Goal: Task Accomplishment & Management: Use online tool/utility

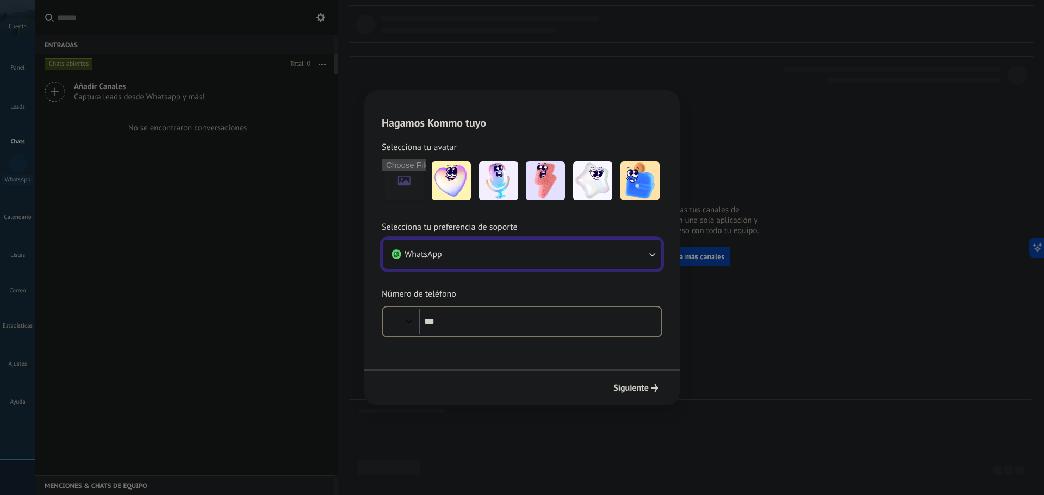
click at [508, 254] on button "WhatsApp" at bounding box center [522, 254] width 278 height 29
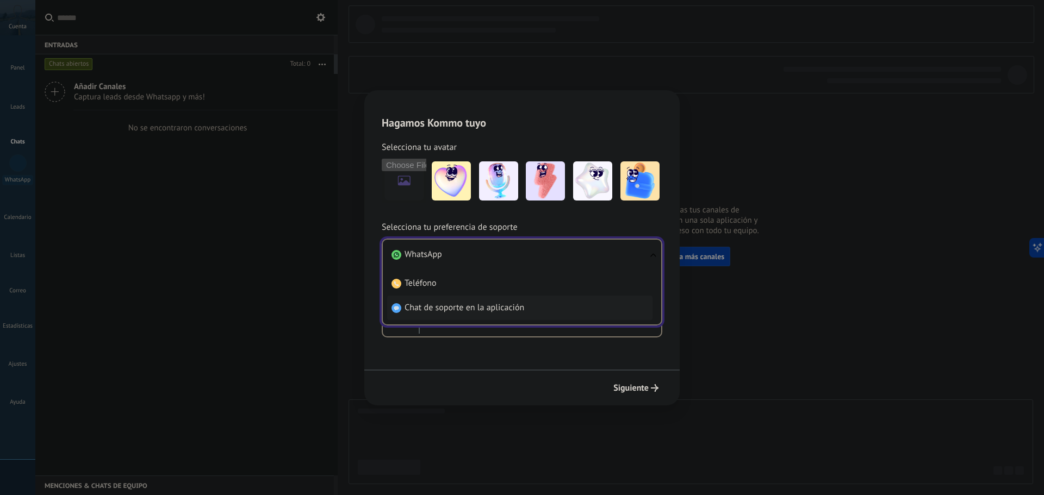
click at [473, 308] on span "Chat de soporte en la aplicación" at bounding box center [465, 307] width 120 height 11
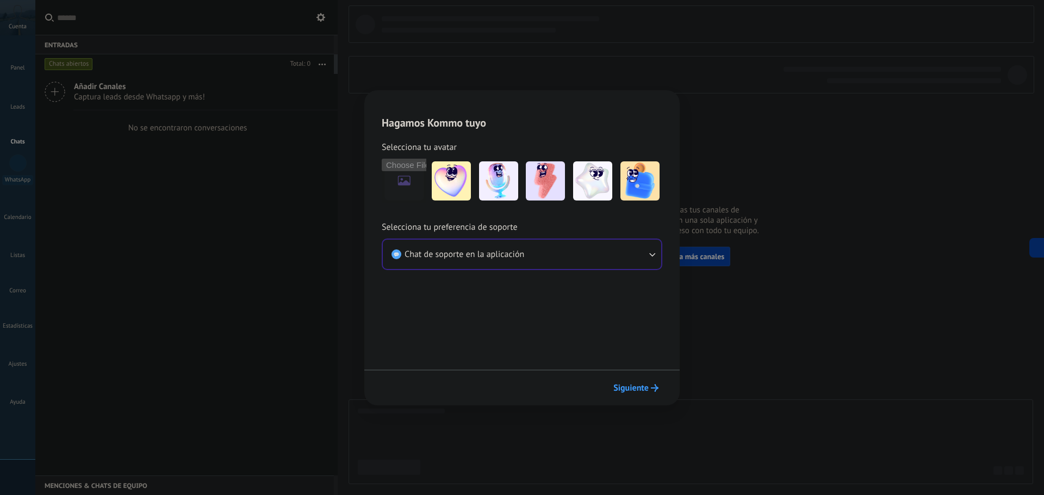
click at [640, 392] on span "Siguiente" at bounding box center [631, 389] width 35 height 8
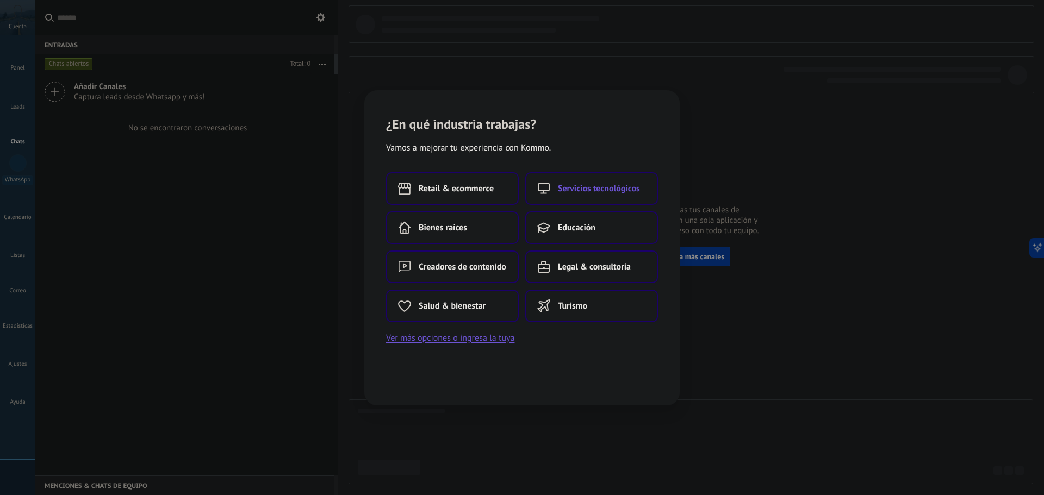
click at [616, 184] on span "Servicios tecnológicos" at bounding box center [599, 188] width 82 height 11
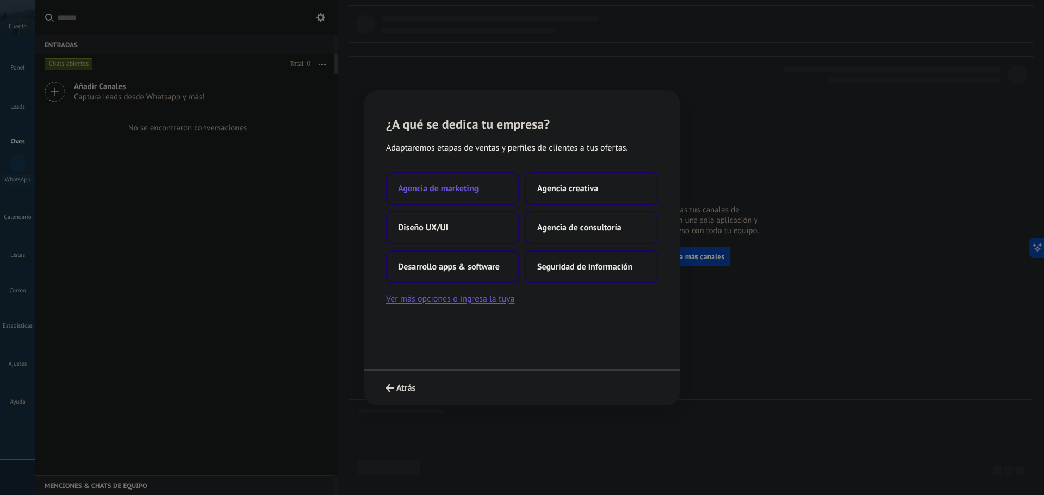
click at [480, 181] on button "Agencia de marketing" at bounding box center [452, 188] width 133 height 33
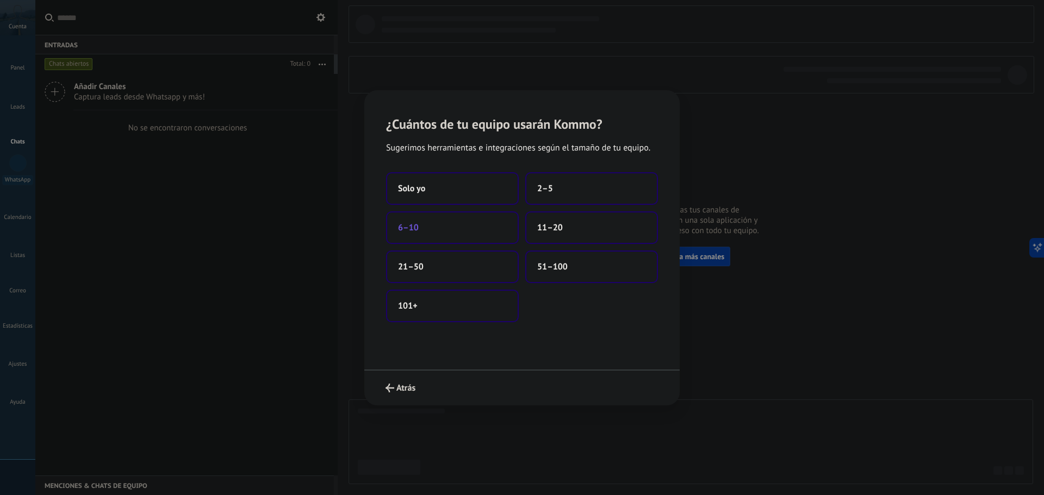
click at [456, 232] on button "6–10" at bounding box center [452, 228] width 133 height 33
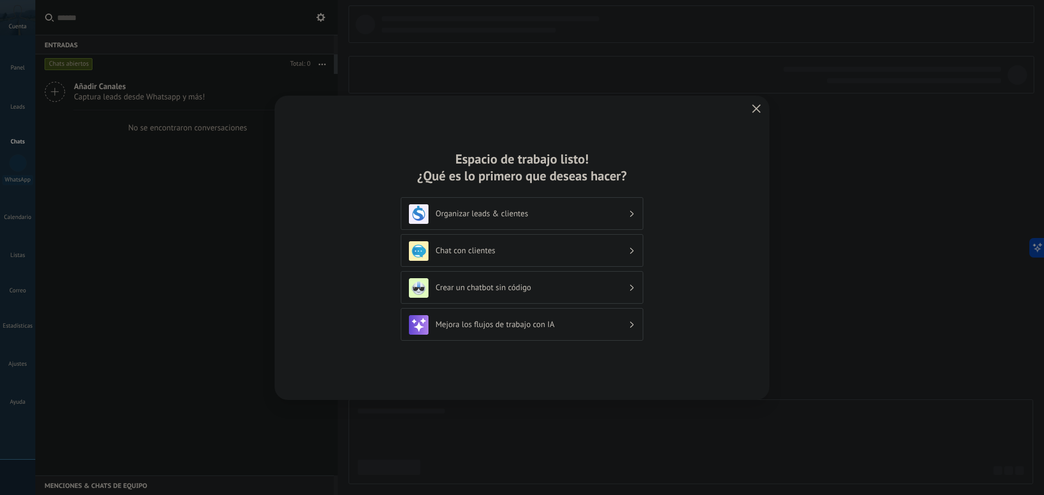
drag, startPoint x: 456, startPoint y: 232, endPoint x: 370, endPoint y: 228, distance: 85.5
click at [370, 228] on div "Espacio de trabajo listo! ¿Qué es lo primero que deseas hacer? Organizar leads …" at bounding box center [522, 248] width 495 height 305
click at [529, 248] on h3 "Chat con clientes" at bounding box center [532, 251] width 193 height 10
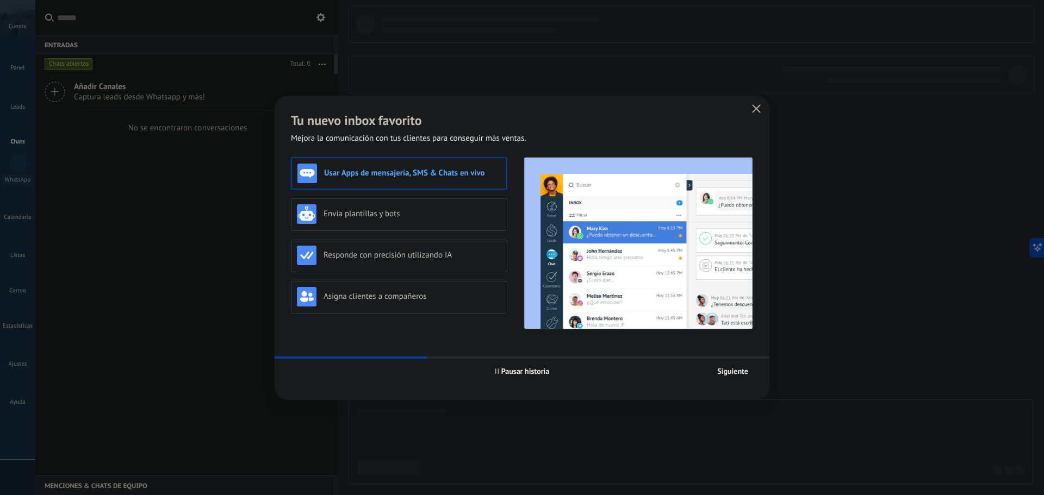
click at [735, 375] on span "Siguiente" at bounding box center [732, 372] width 31 height 8
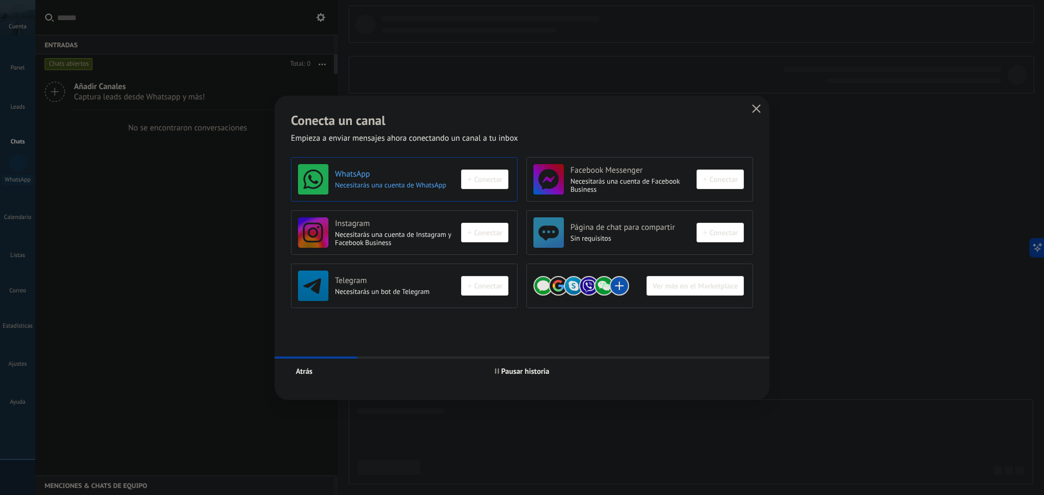
click at [488, 183] on div "WhatsApp Necesitarás una cuenta de WhatsApp Conectar" at bounding box center [403, 179] width 210 height 30
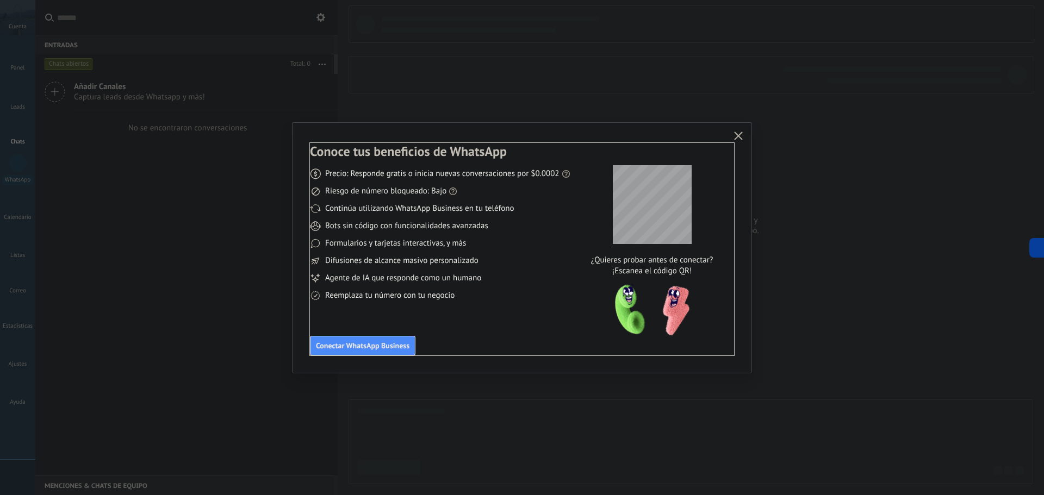
click at [403, 133] on div "Conoce tus beneficios de WhatsApp Precio: Responde gratis o inicia nuevas conve…" at bounding box center [522, 248] width 459 height 250
click at [615, 131] on div "Conoce tus beneficios de WhatsApp Precio: Responde gratis o inicia nuevas conve…" at bounding box center [522, 248] width 459 height 250
click at [608, 136] on div "Conoce tus beneficios de WhatsApp Precio: Responde gratis o inicia nuevas conve…" at bounding box center [522, 248] width 459 height 250
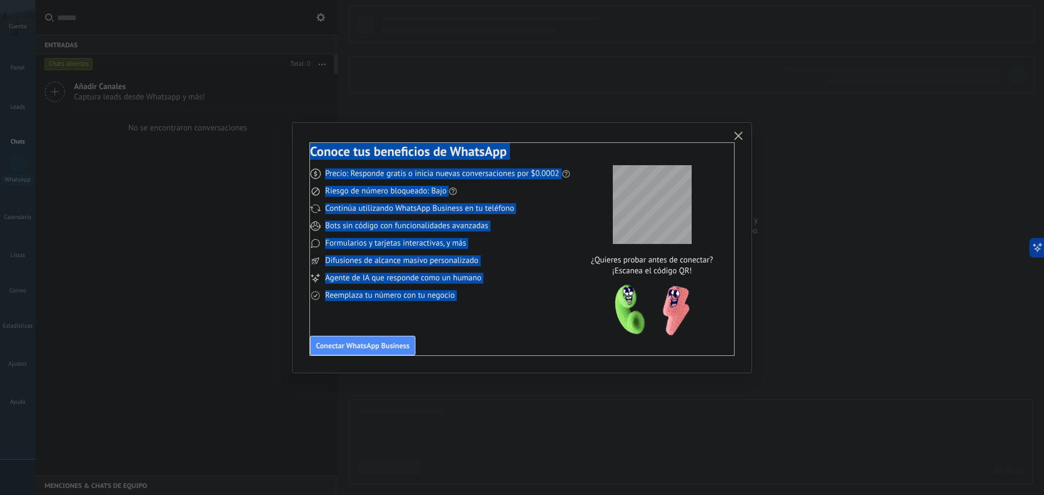
drag, startPoint x: 635, startPoint y: 130, endPoint x: 698, endPoint y: 98, distance: 70.8
click at [698, 98] on div "Conoce tus beneficios de WhatsApp Precio: Responde gratis o inicia nuevas conve…" at bounding box center [522, 247] width 1044 height 495
click at [561, 134] on div "Conoce tus beneficios de WhatsApp Precio: Responde gratis o inicia nuevas conve…" at bounding box center [522, 248] width 459 height 250
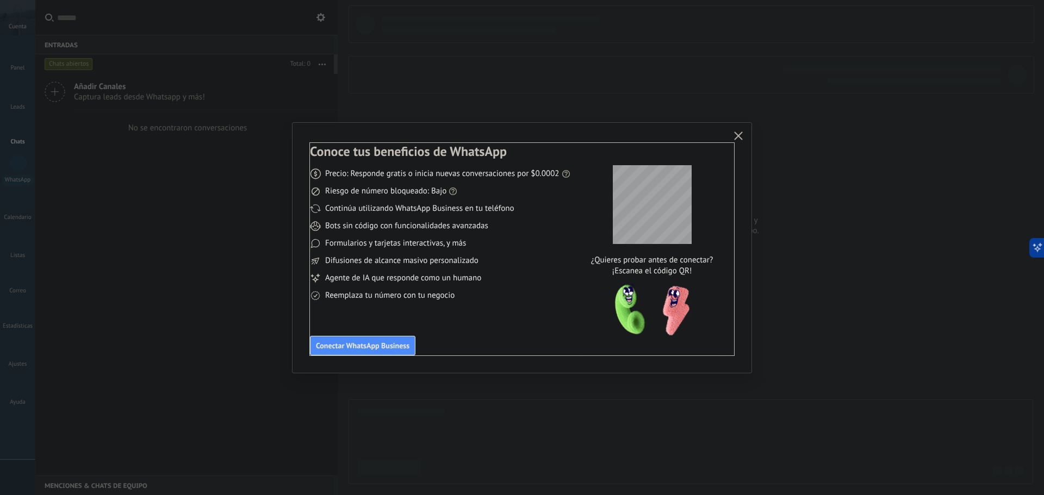
click at [666, 133] on div "Conoce tus beneficios de WhatsApp Precio: Responde gratis o inicia nuevas conve…" at bounding box center [522, 248] width 459 height 250
click at [593, 152] on div "¿Quieres probar antes de conectar? ¡Escanea el código QR!" at bounding box center [652, 249] width 142 height 213
click at [678, 155] on div "¿Quieres probar antes de conectar? ¡Escanea el código QR!" at bounding box center [652, 249] width 142 height 213
click at [740, 169] on div "Conoce tus beneficios de WhatsApp Precio: Responde gratis o inicia nuevas conve…" at bounding box center [522, 248] width 459 height 250
click at [751, 181] on div "Conoce tus beneficios de WhatsApp Precio: Responde gratis o inicia nuevas conve…" at bounding box center [522, 248] width 459 height 250
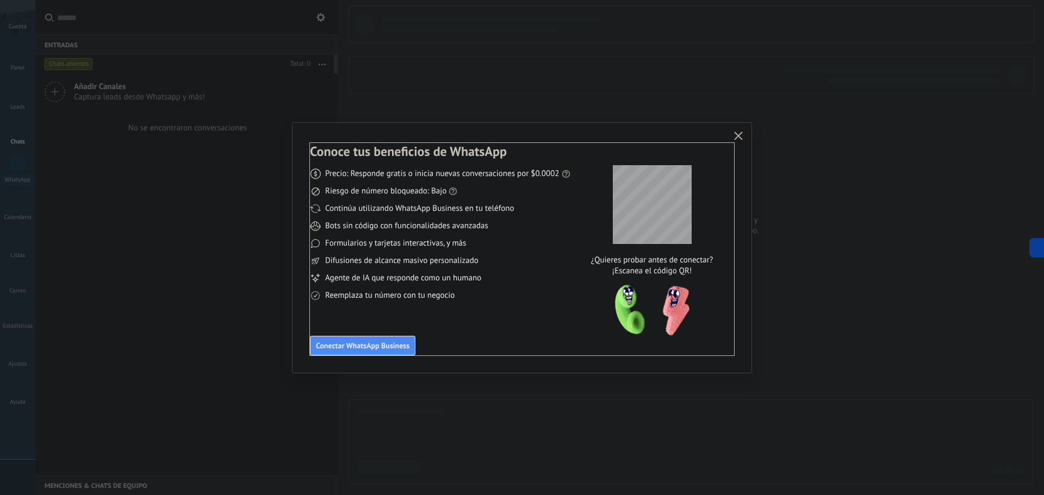
click at [746, 180] on div "Conoce tus beneficios de WhatsApp Precio: Responde gratis o inicia nuevas conve…" at bounding box center [522, 248] width 459 height 250
click at [661, 132] on div "Conoce tus beneficios de WhatsApp Precio: Responde gratis o inicia nuevas conve…" at bounding box center [522, 248] width 459 height 250
click at [736, 133] on icon "button" at bounding box center [738, 136] width 9 height 9
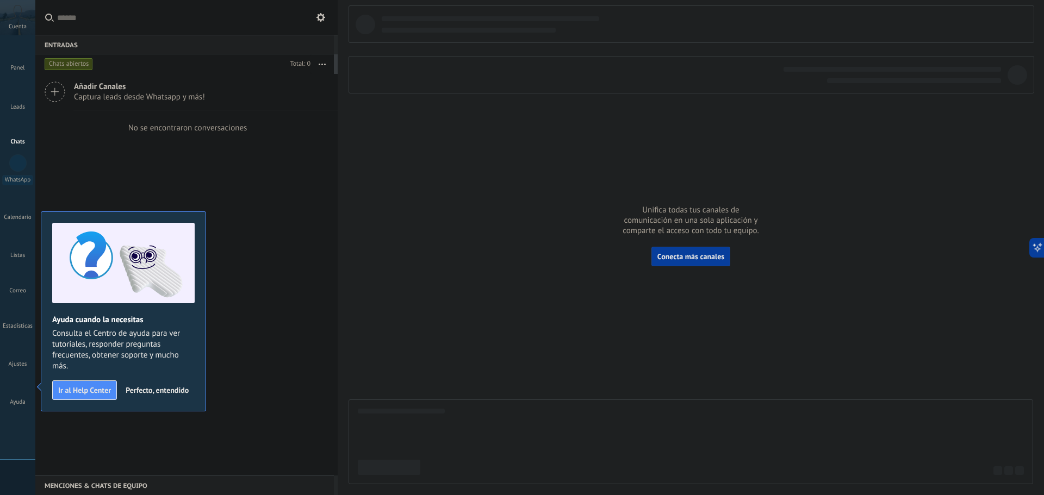
click at [328, 264] on div "Añadir Canales Captura leads desde Whatsapp y más! No se encontraron conversaci…" at bounding box center [186, 275] width 302 height 402
click at [162, 394] on span "Perfecto, entendido" at bounding box center [157, 391] width 63 height 8
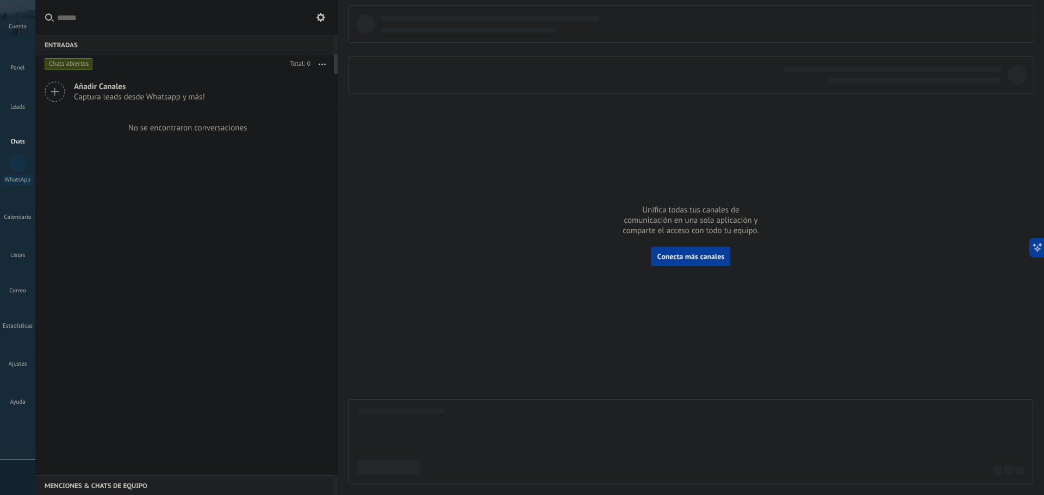
click at [18, 124] on div at bounding box center [17, 128] width 17 height 16
click at [19, 172] on link "WhatsApp" at bounding box center [17, 169] width 35 height 31
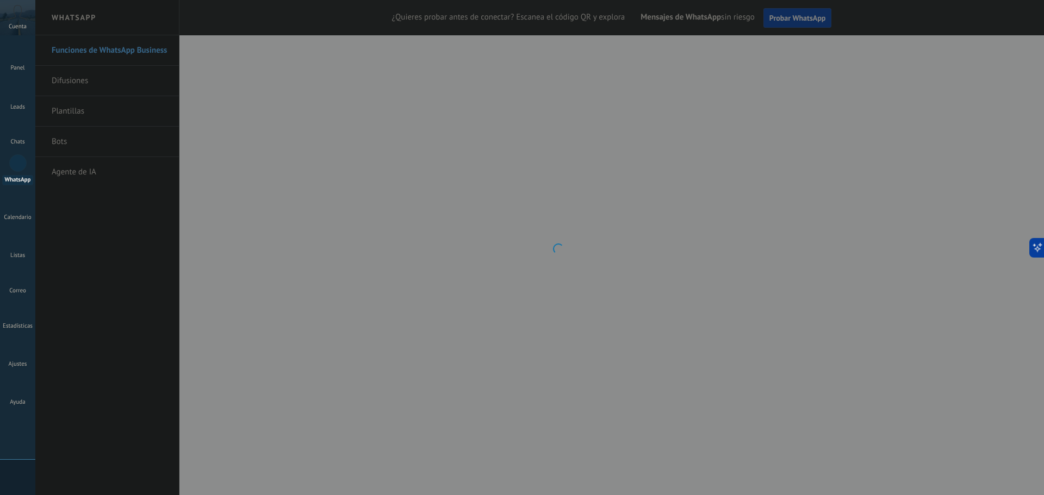
click at [594, 226] on body ".abccls-1,.abccls-2{fill-rule:evenodd}.abccls-2{fill:#fff} .abfcls-1{fill:none}…" at bounding box center [522, 247] width 1044 height 495
drag, startPoint x: 562, startPoint y: 233, endPoint x: 759, endPoint y: 219, distance: 198.0
click at [562, 233] on body ".abccls-1,.abccls-2{fill-rule:evenodd}.abccls-2{fill:#fff} .abfcls-1{fill:none}…" at bounding box center [522, 247] width 1044 height 495
drag, startPoint x: 585, startPoint y: 151, endPoint x: 768, endPoint y: 121, distance: 185.7
click at [588, 151] on body ".abccls-1,.abccls-2{fill-rule:evenodd}.abccls-2{fill:#fff} .abfcls-1{fill:none}…" at bounding box center [522, 247] width 1044 height 495
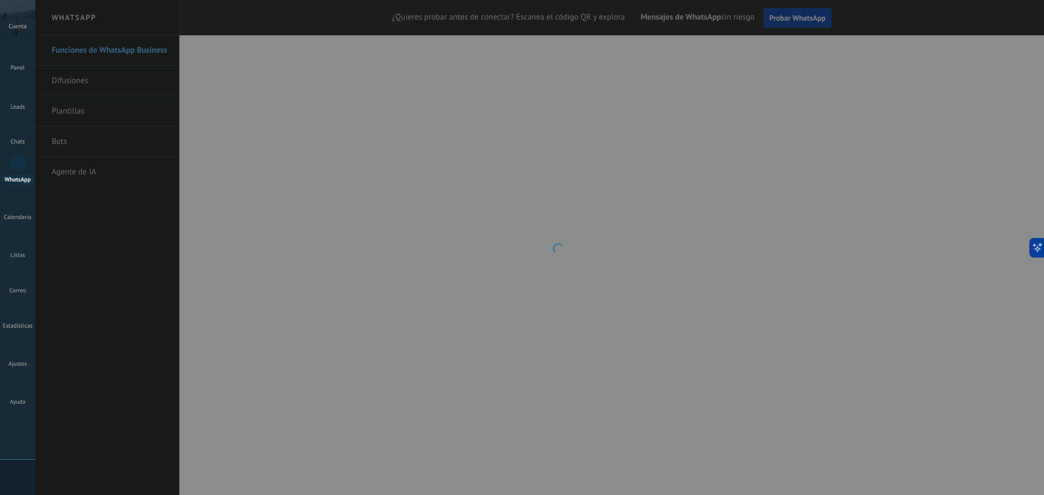
click at [761, 17] on body ".abccls-1,.abccls-2{fill-rule:evenodd}.abccls-2{fill:#fff} .abfcls-1{fill:none}…" at bounding box center [522, 247] width 1044 height 495
click at [794, 14] on body ".abccls-1,.abccls-2{fill-rule:evenodd}.abccls-2{fill:#fff} .abfcls-1{fill:none}…" at bounding box center [522, 247] width 1044 height 495
click at [541, 272] on body ".abccls-1,.abccls-2{fill-rule:evenodd}.abccls-2{fill:#fff} .abfcls-1{fill:none}…" at bounding box center [522, 247] width 1044 height 495
click at [566, 214] on body ".abccls-1,.abccls-2{fill-rule:evenodd}.abccls-2{fill:#fff} .abfcls-1{fill:none}…" at bounding box center [522, 247] width 1044 height 495
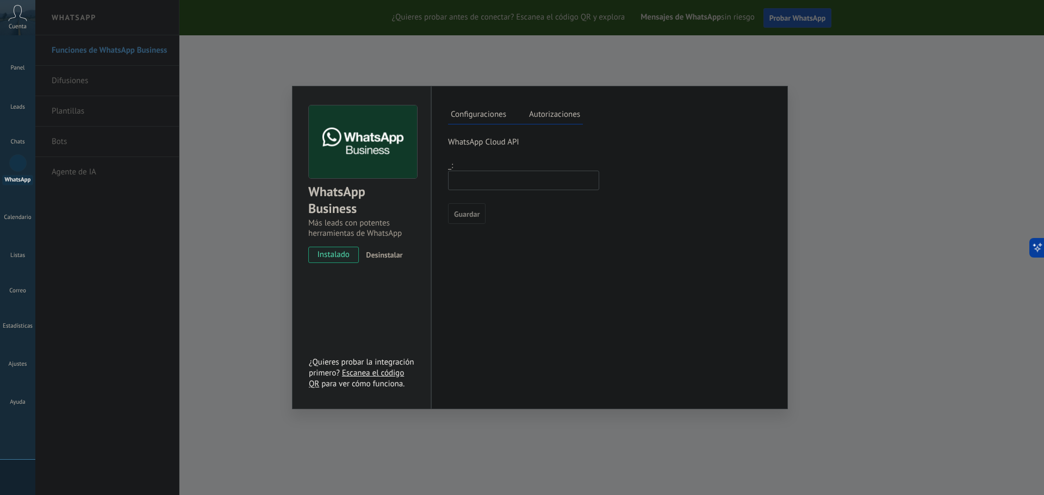
click at [380, 139] on img at bounding box center [363, 142] width 108 height 73
click at [514, 180] on input "text" at bounding box center [523, 181] width 151 height 20
click at [910, 160] on div "WhatsApp Business Más leads con potentes herramientas de WhatsApp instalado Des…" at bounding box center [539, 247] width 1009 height 495
click at [361, 228] on div "Más leads con potentes herramientas de WhatsApp" at bounding box center [361, 228] width 107 height 21
click at [342, 255] on span "instalado" at bounding box center [333, 255] width 49 height 16
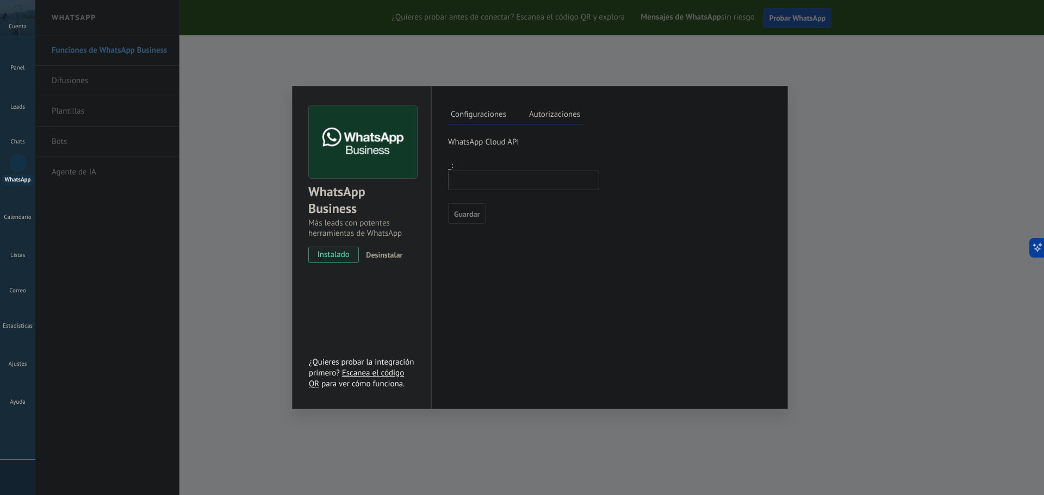
click at [819, 69] on div "WhatsApp Business Más leads con potentes herramientas de WhatsApp instalado Des…" at bounding box center [539, 247] width 1009 height 495
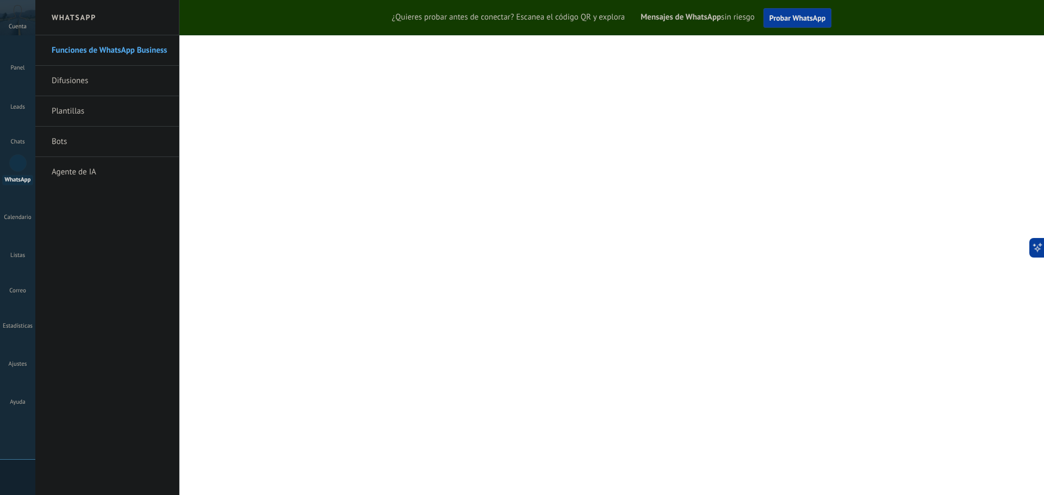
click at [109, 49] on link "Funciones de WhatsApp Business" at bounding box center [110, 50] width 116 height 30
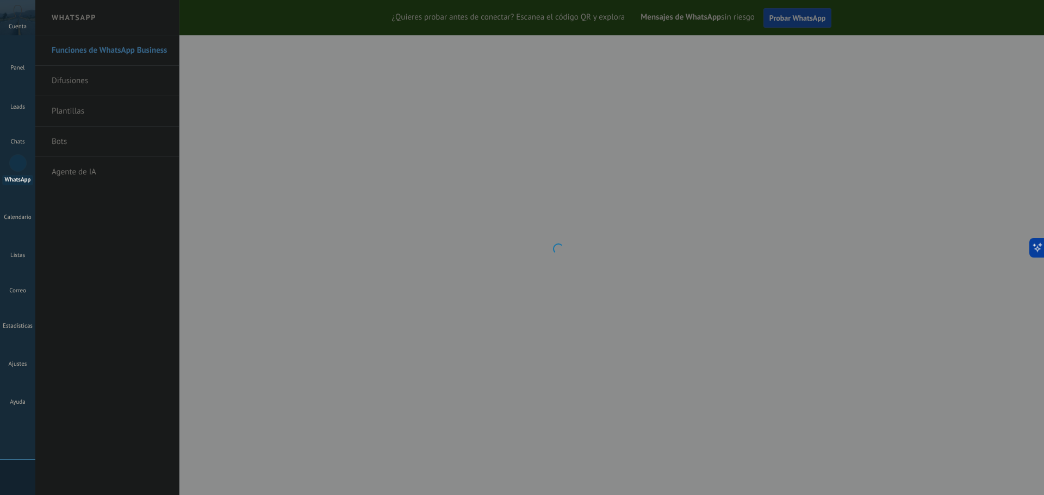
click at [18, 167] on div at bounding box center [17, 162] width 17 height 17
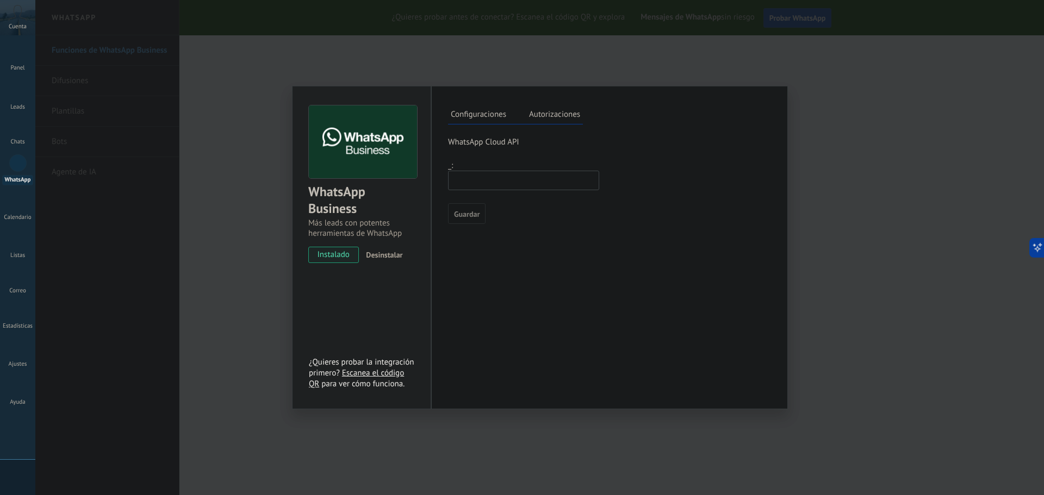
click at [549, 115] on label "Autorizaciones" at bounding box center [554, 116] width 57 height 16
click at [476, 122] on label "Configuraciones" at bounding box center [478, 116] width 61 height 16
click at [748, 67] on div "WhatsApp Business Más leads con potentes herramientas de WhatsApp instalado Des…" at bounding box center [539, 247] width 1009 height 495
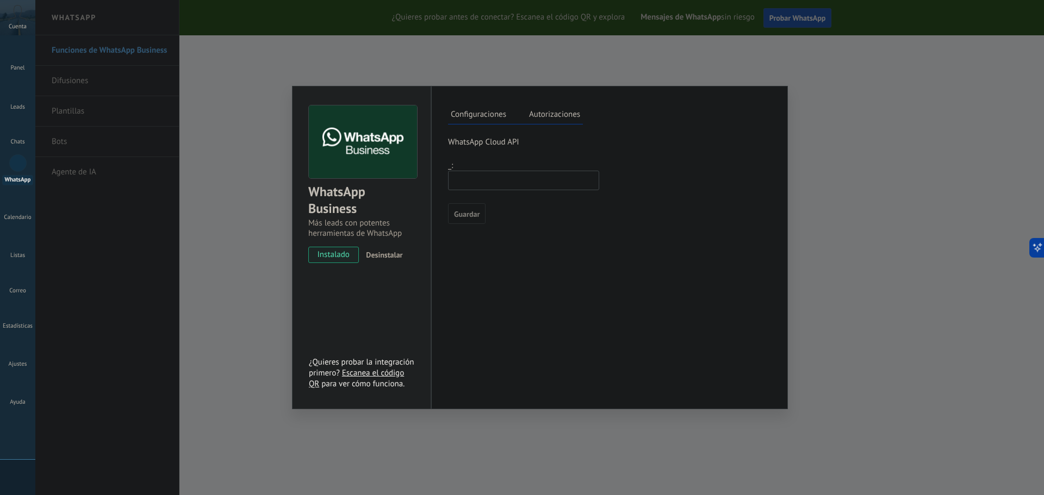
click at [905, 114] on div "WhatsApp Business Más leads con potentes herramientas de WhatsApp instalado Des…" at bounding box center [539, 247] width 1009 height 495
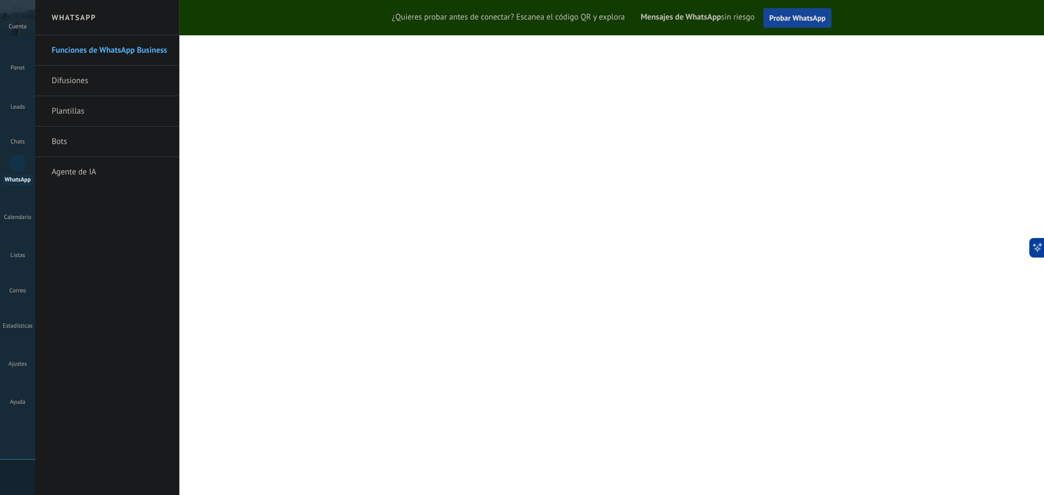
click at [790, 16] on span "Probar WhatsApp" at bounding box center [798, 18] width 57 height 10
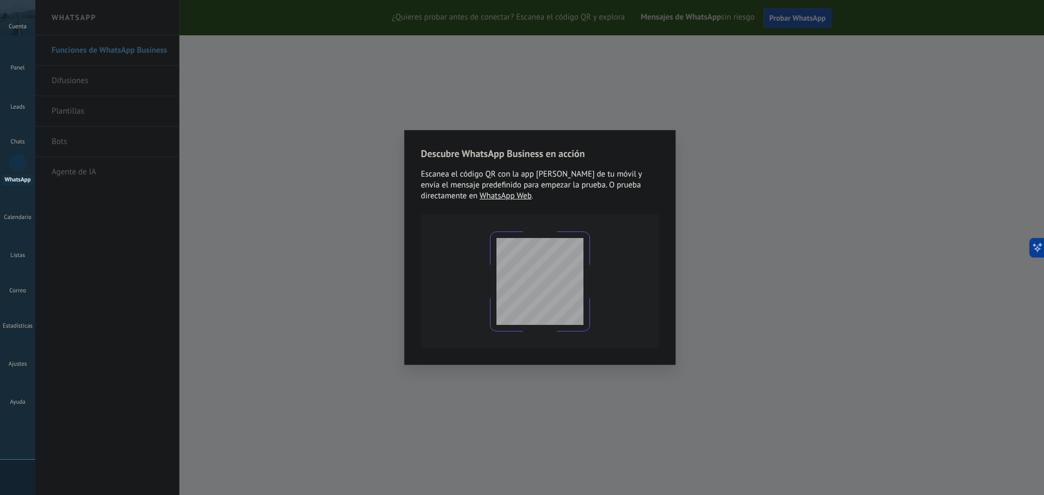
click at [883, 248] on div "Descubre WhatsApp Business en acción Escanea el código QR con la app de cámara …" at bounding box center [539, 247] width 1009 height 495
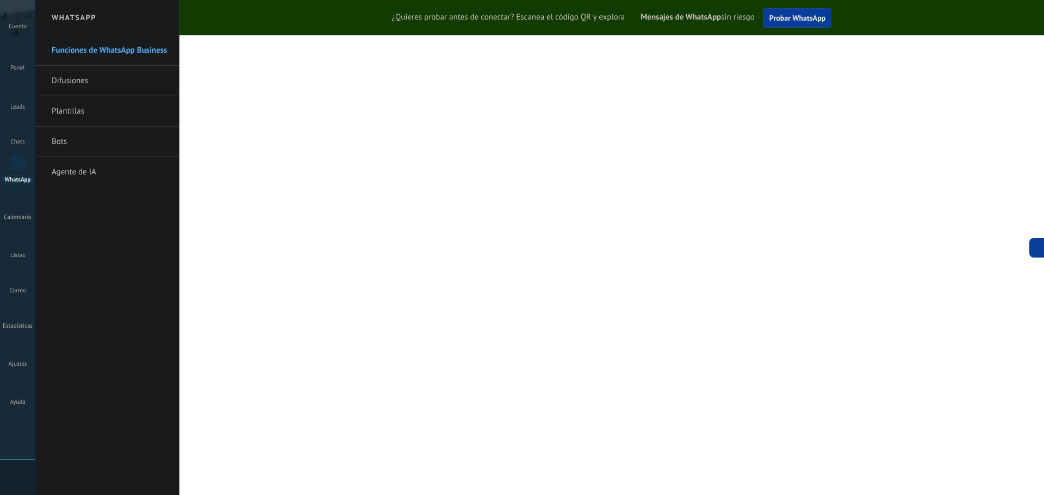
click at [18, 29] on span "Cuenta" at bounding box center [18, 26] width 18 height 7
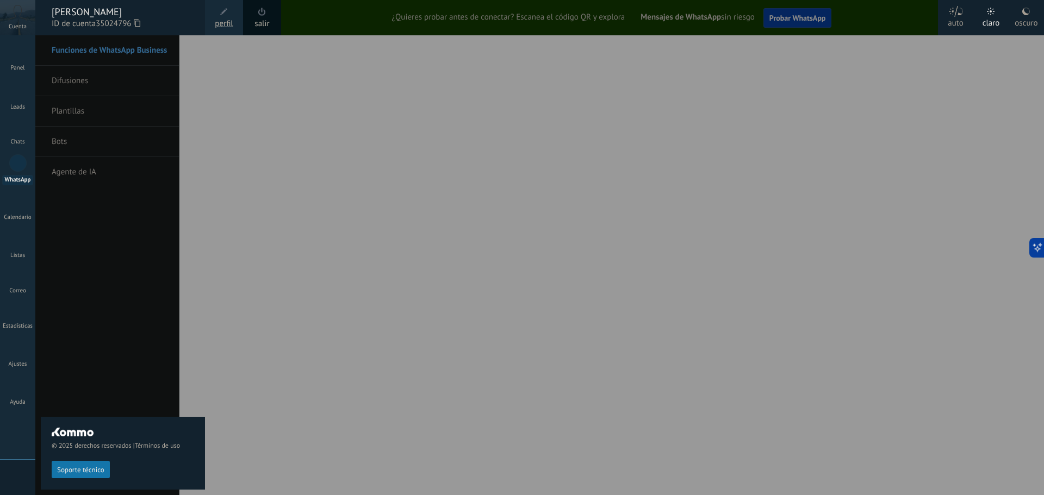
click at [243, 110] on div at bounding box center [557, 247] width 1044 height 495
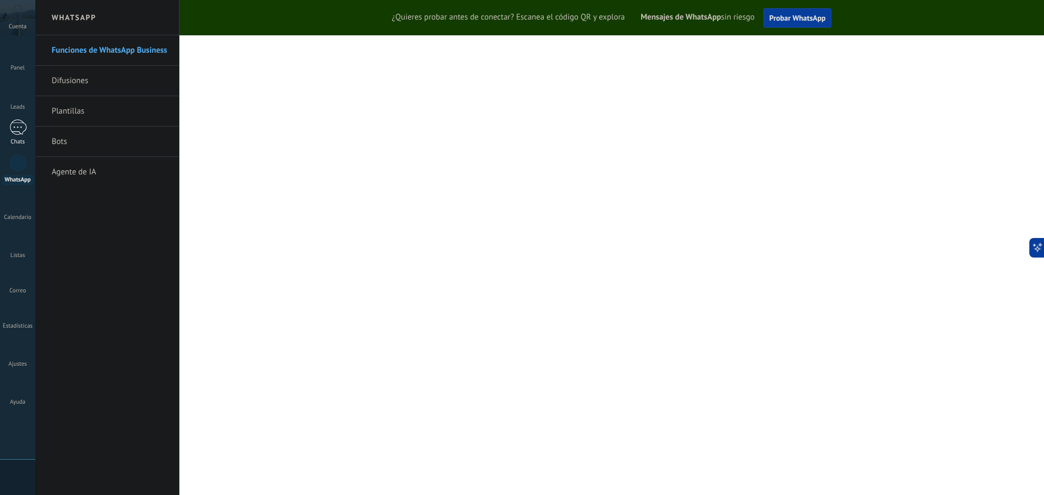
click at [16, 139] on div "Chats" at bounding box center [18, 142] width 32 height 7
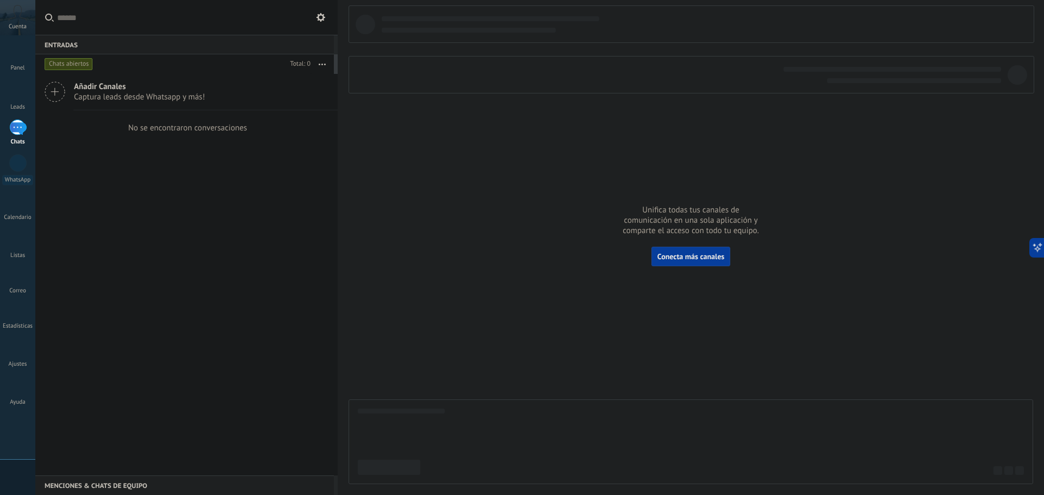
click at [452, 148] on div at bounding box center [691, 244] width 685 height 479
click at [54, 91] on icon at bounding box center [55, 92] width 21 height 21
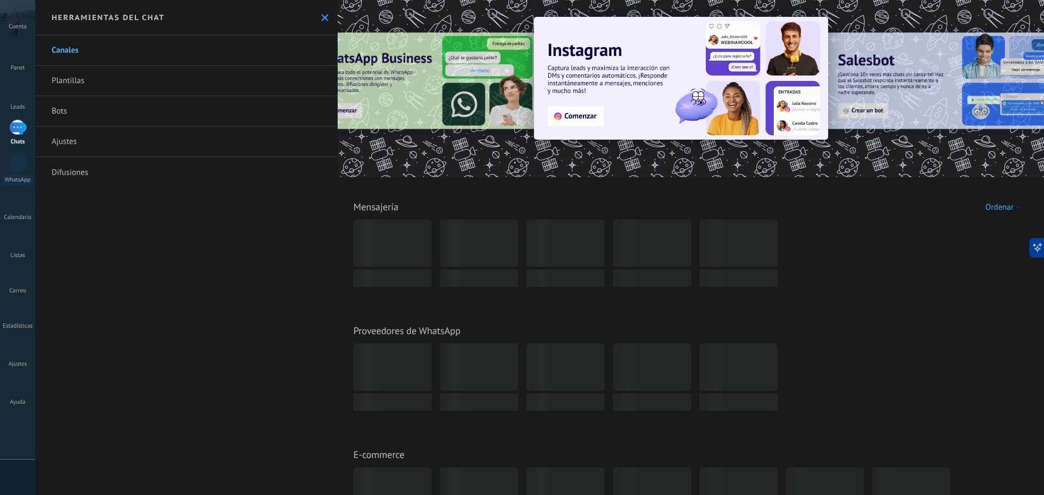
click at [85, 116] on link "Bots" at bounding box center [186, 111] width 302 height 30
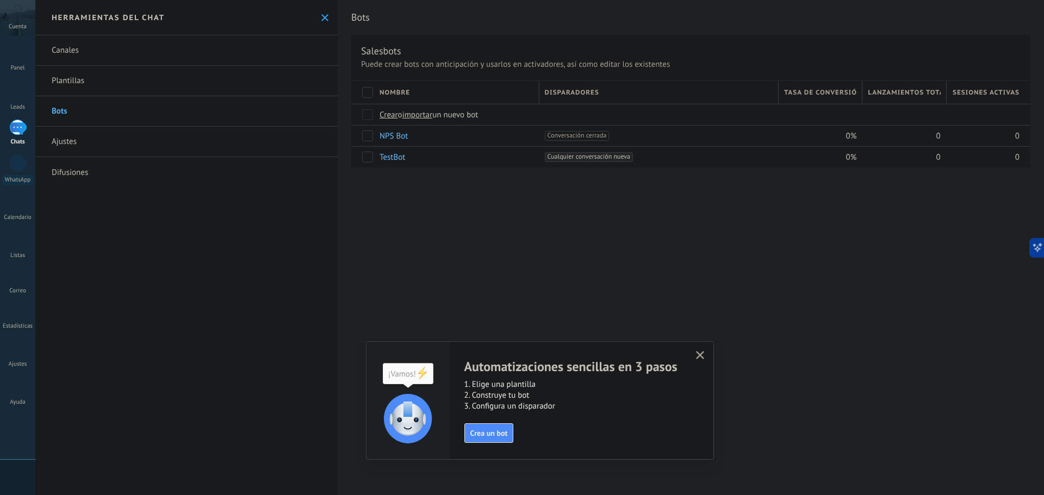
click at [698, 356] on icon "button" at bounding box center [700, 355] width 8 height 8
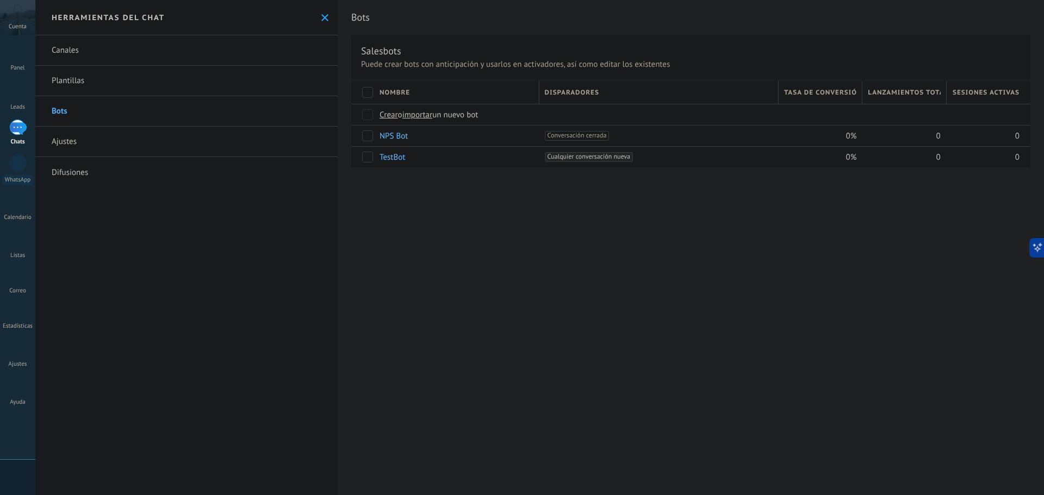
click at [321, 16] on use at bounding box center [324, 17] width 7 height 7
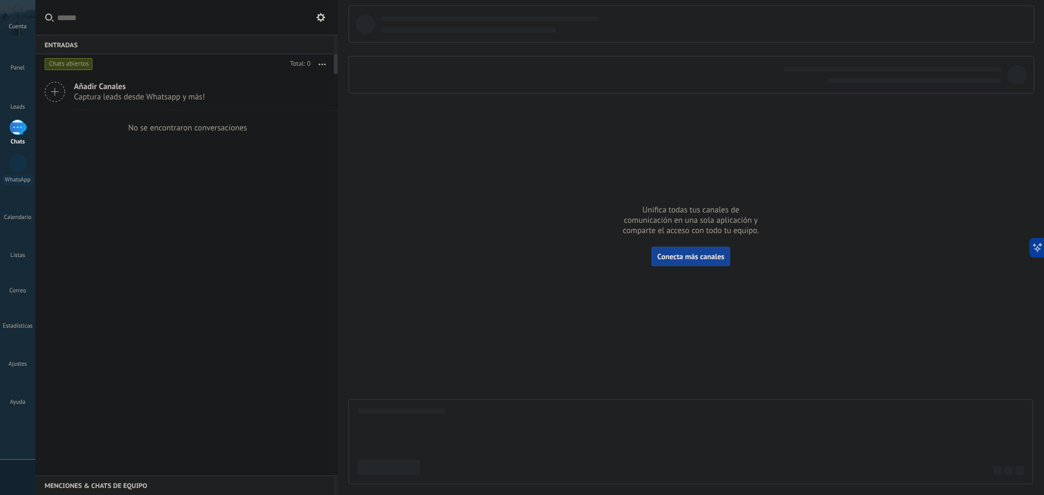
click at [723, 262] on button "Conecta más canales" at bounding box center [691, 257] width 79 height 20
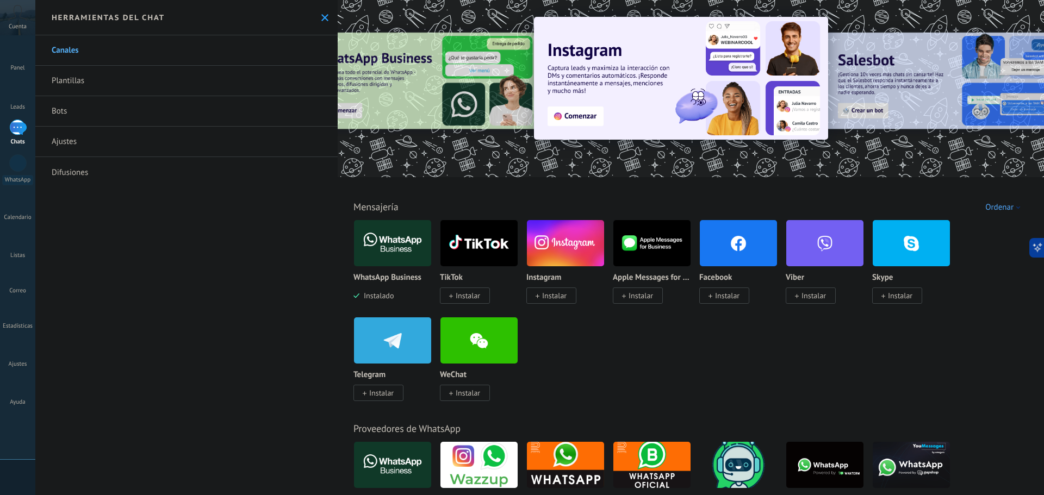
click at [323, 19] on use at bounding box center [324, 17] width 7 height 7
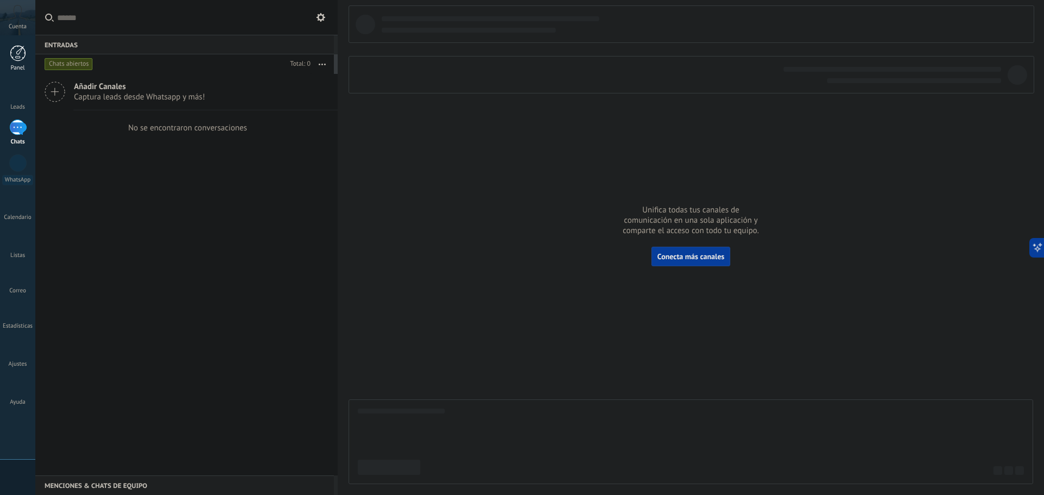
click at [17, 54] on div at bounding box center [18, 53] width 16 height 16
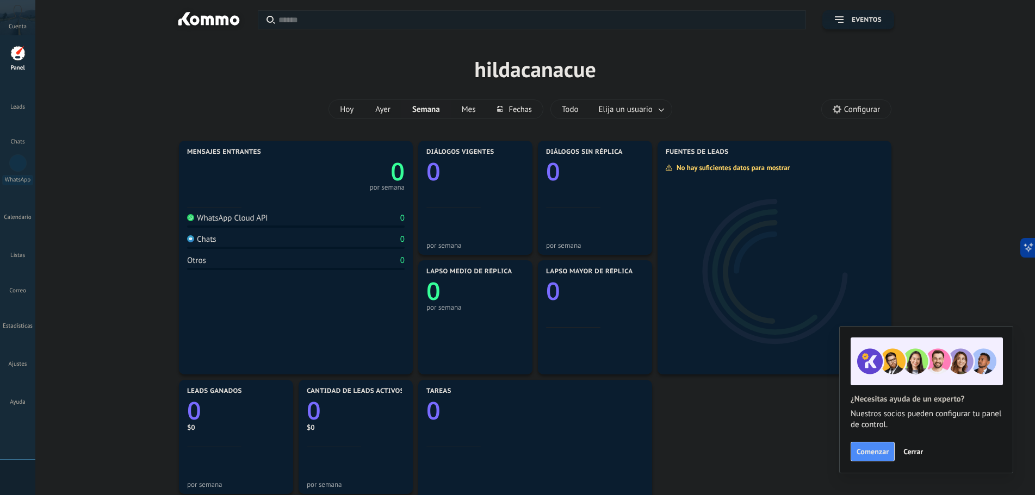
click at [915, 450] on span "Cerrar" at bounding box center [913, 452] width 20 height 8
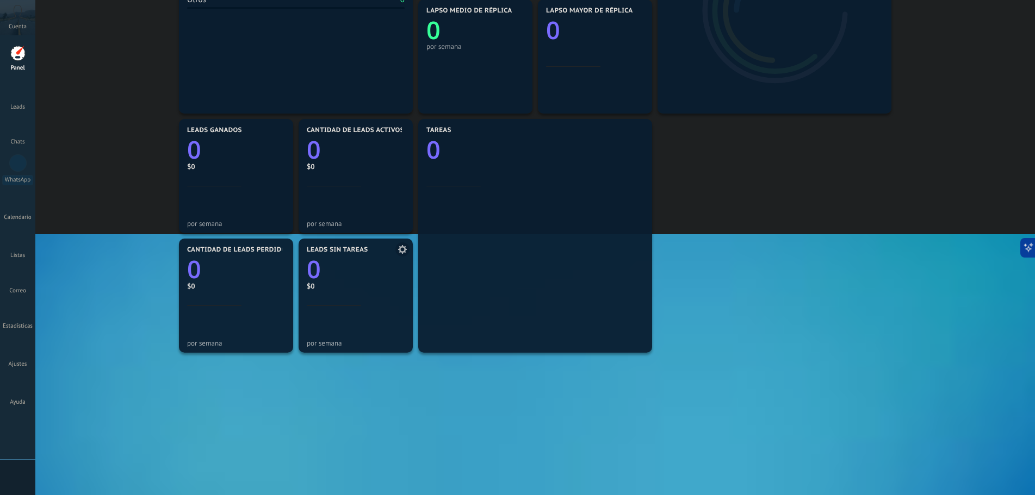
scroll to position [274, 0]
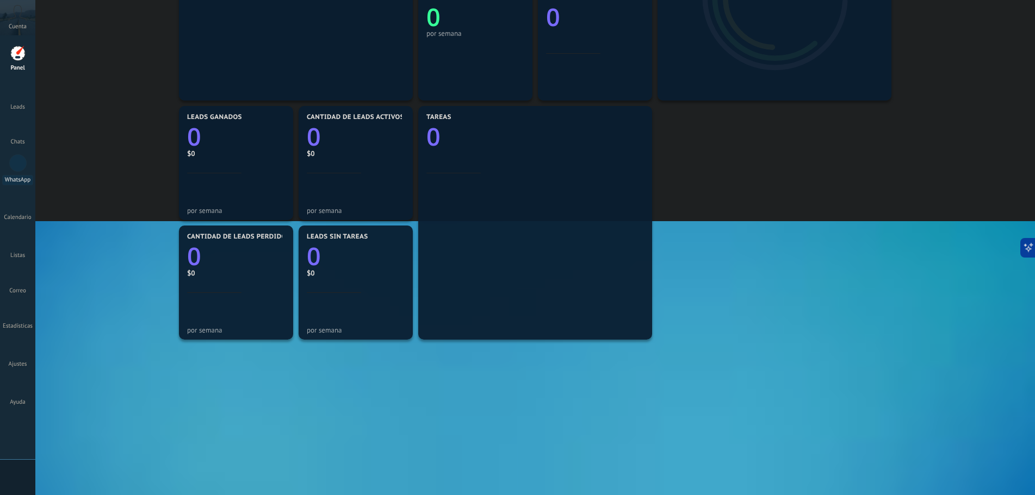
click at [20, 159] on div at bounding box center [17, 162] width 17 height 17
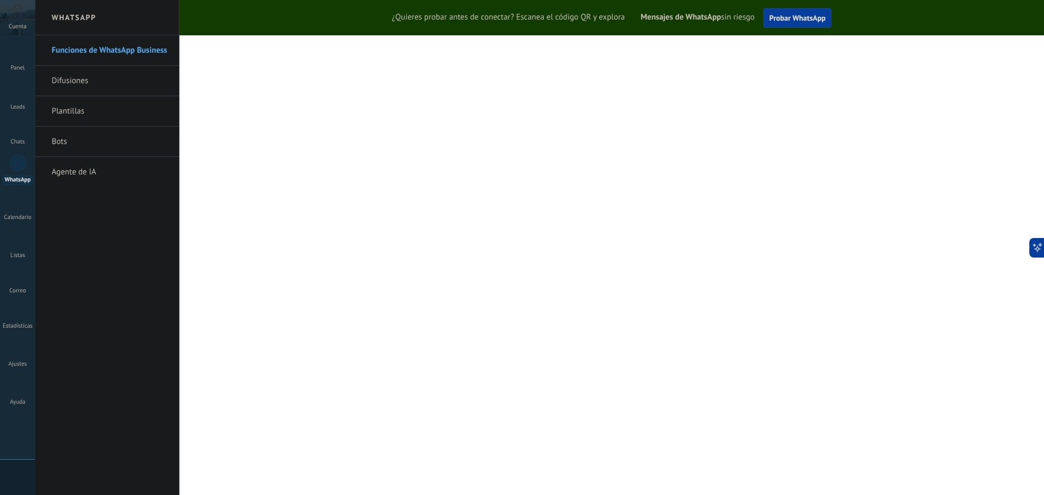
click at [20, 159] on div at bounding box center [17, 162] width 17 height 17
click at [13, 17] on icon at bounding box center [17, 13] width 19 height 16
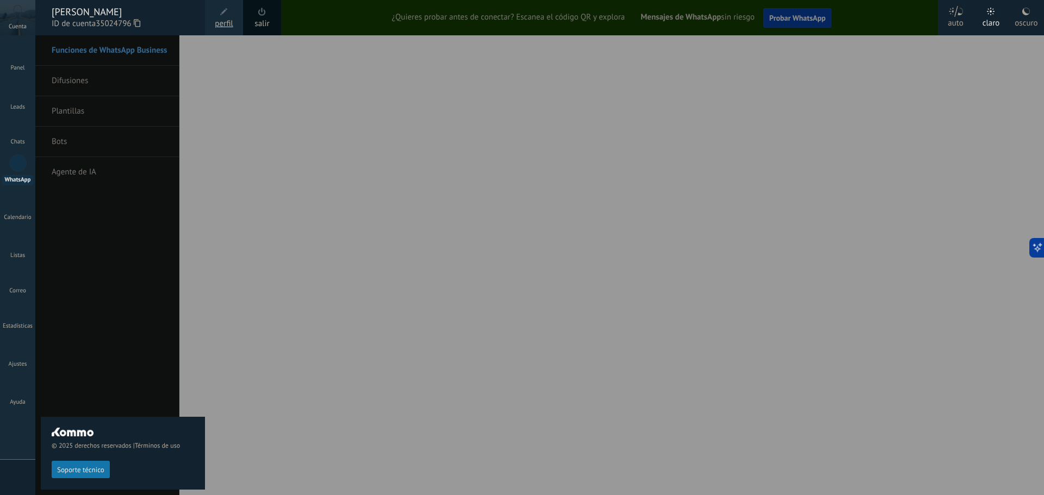
click at [405, 202] on div at bounding box center [557, 247] width 1044 height 495
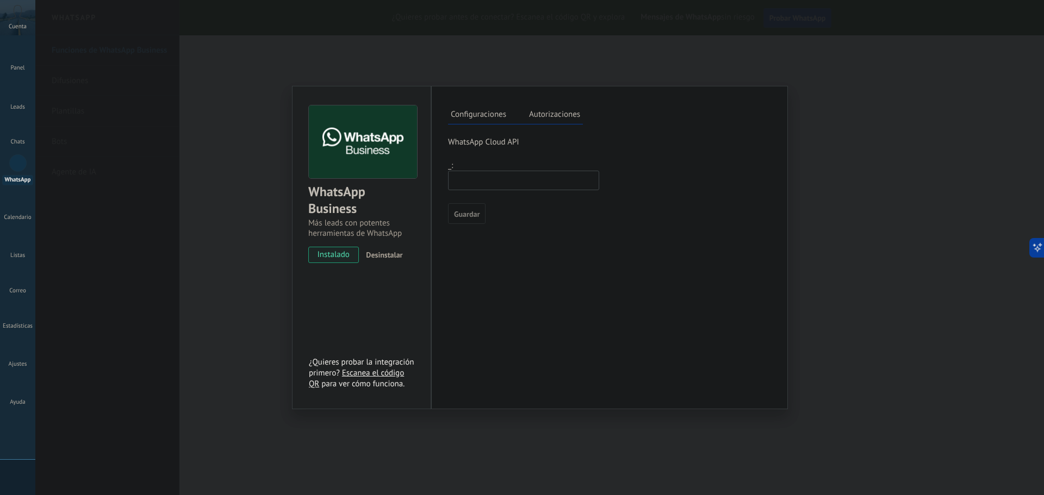
click at [342, 251] on span "instalado" at bounding box center [333, 255] width 49 height 16
click at [561, 116] on label "Autorizaciones" at bounding box center [554, 116] width 57 height 16
click at [555, 119] on label "Autorizaciones" at bounding box center [554, 116] width 57 height 16
click at [490, 115] on label "Configuraciones" at bounding box center [478, 116] width 61 height 16
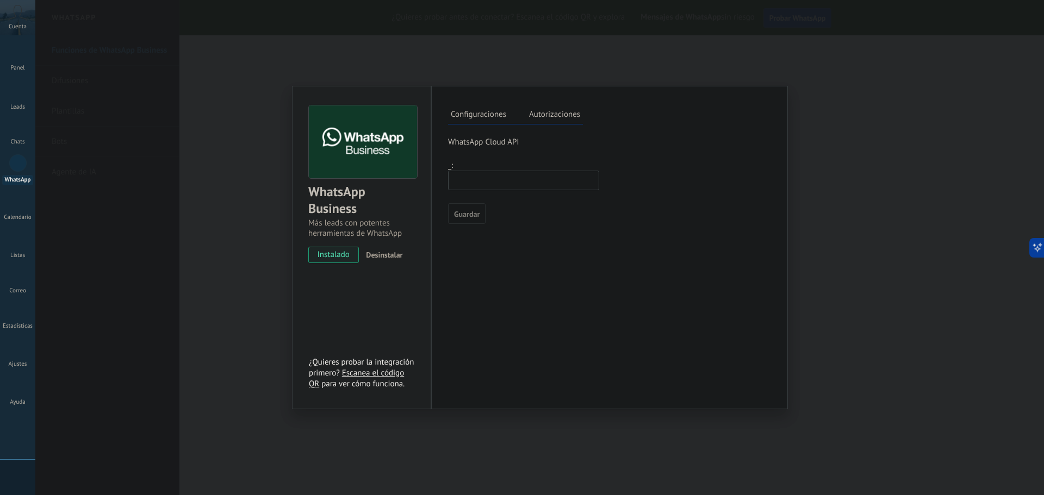
click at [366, 369] on link "Escanea el código QR" at bounding box center [356, 378] width 95 height 21
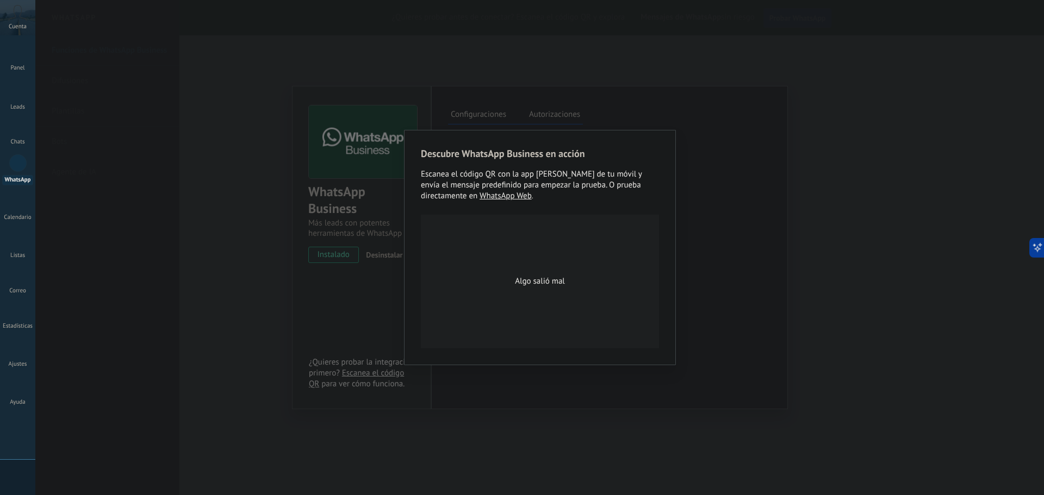
click at [610, 161] on div "Descubre WhatsApp Business en acción Escanea el código QR con la app de cámara …" at bounding box center [540, 248] width 238 height 202
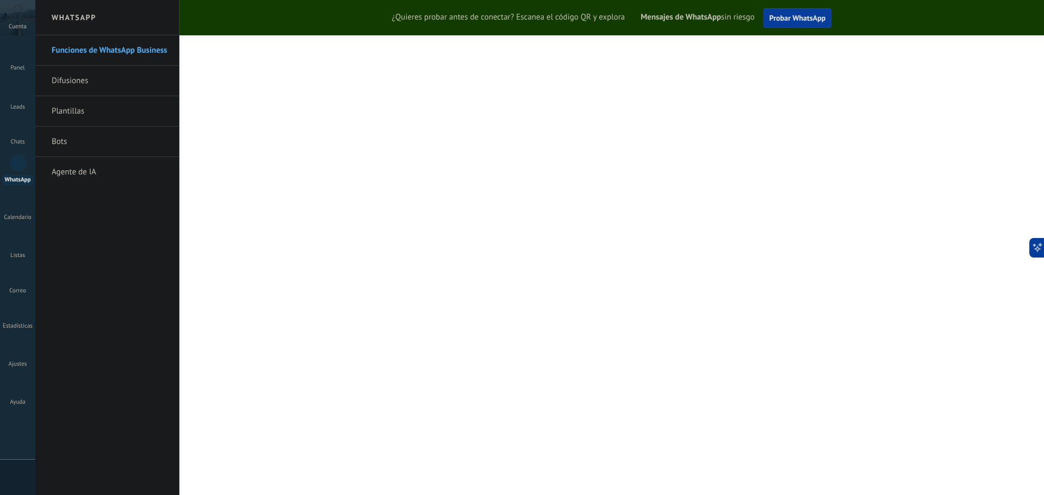
click at [58, 139] on link "Bots" at bounding box center [110, 142] width 116 height 30
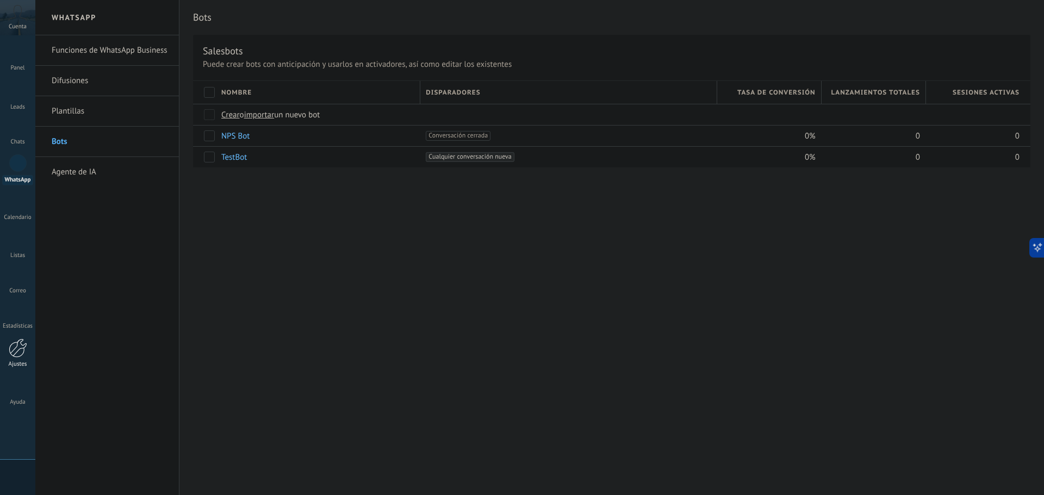
click at [23, 353] on div at bounding box center [18, 348] width 18 height 19
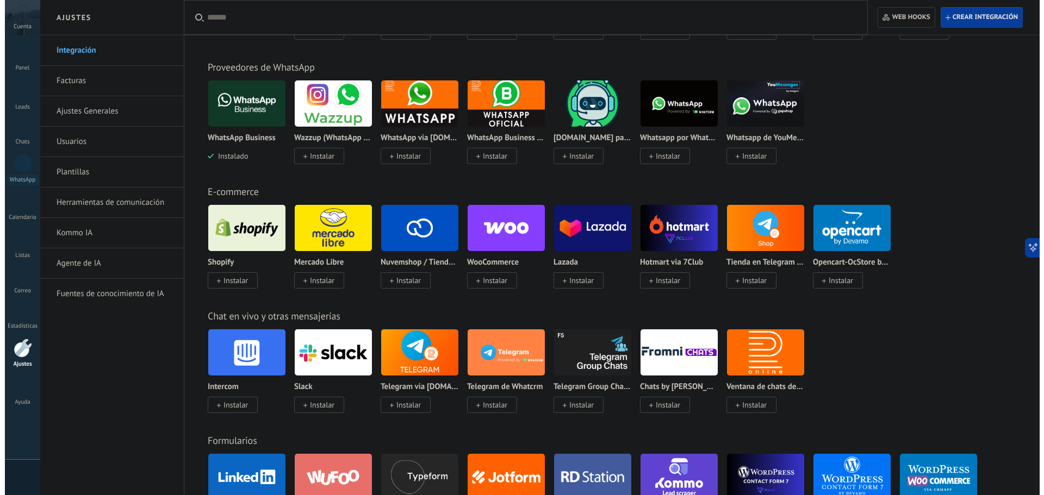
scroll to position [272, 0]
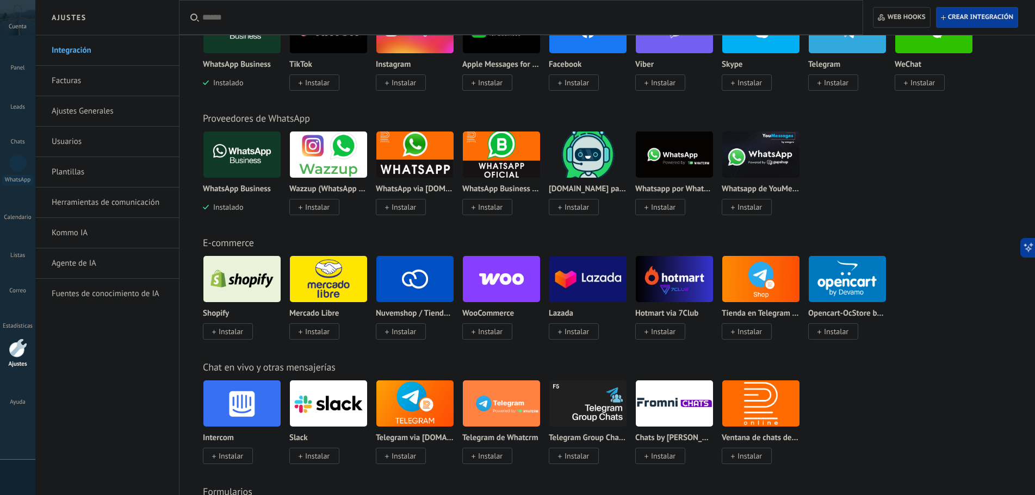
click at [906, 176] on div "WhatsApp Business Instalado Wazzup (WhatsApp & Instagram) Instalar WhatsApp via…" at bounding box center [613, 179] width 820 height 97
click at [670, 157] on img at bounding box center [674, 154] width 77 height 53
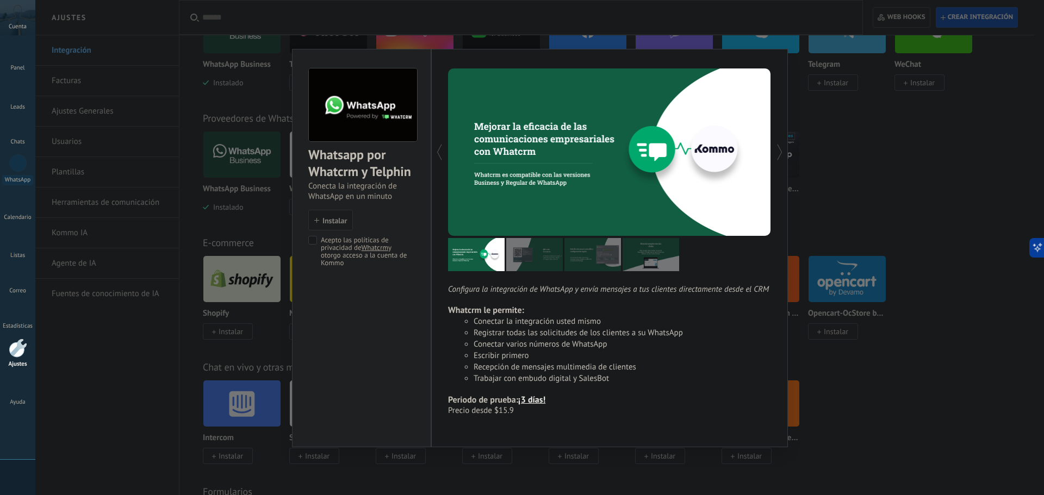
click at [570, 324] on li "Conectar la integración usted mismo" at bounding box center [623, 321] width 298 height 11
click at [329, 220] on span "Instalar" at bounding box center [335, 221] width 24 height 8
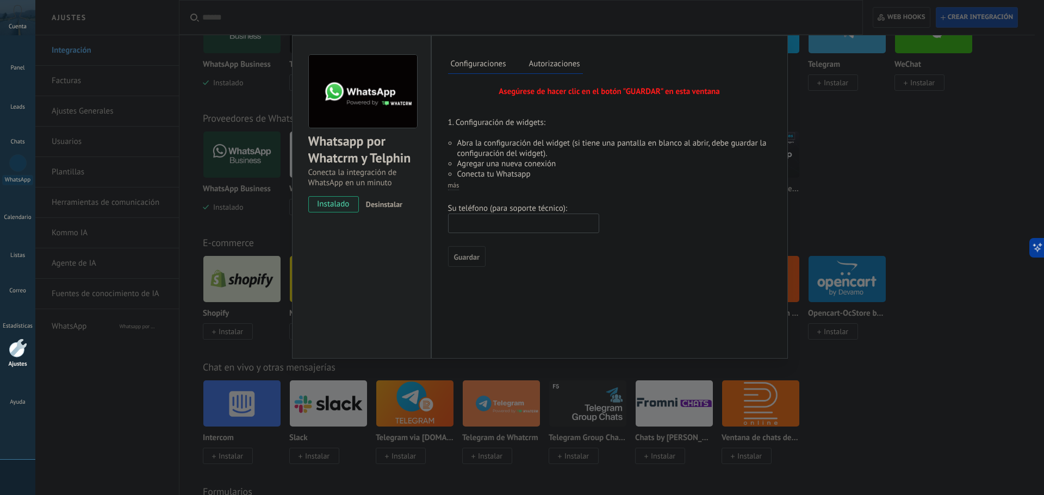
click at [516, 123] on div "Asegúrese de hacer clic en el botón "GUARDAR" en esta ventana 1. Configuración …" at bounding box center [609, 133] width 323 height 94
click at [486, 177] on li "Conecta tu Whatsapp" at bounding box center [614, 174] width 314 height 10
click at [512, 218] on input "text" at bounding box center [523, 224] width 151 height 20
click at [447, 185] on div "Configuraciones Autorizaciones Esta pestaña registra a los usuarios que han con…" at bounding box center [609, 197] width 357 height 324
click at [451, 184] on span "más" at bounding box center [453, 186] width 11 height 8
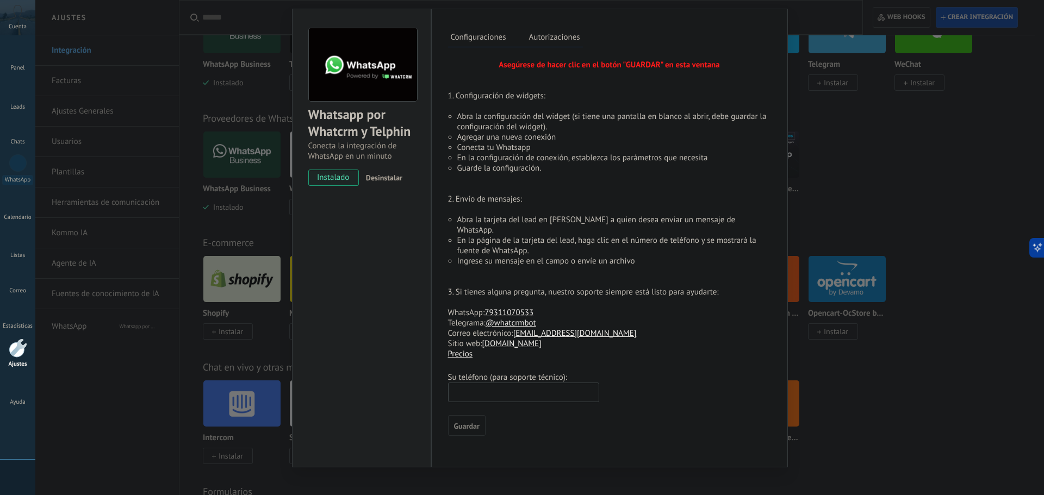
scroll to position [29, 0]
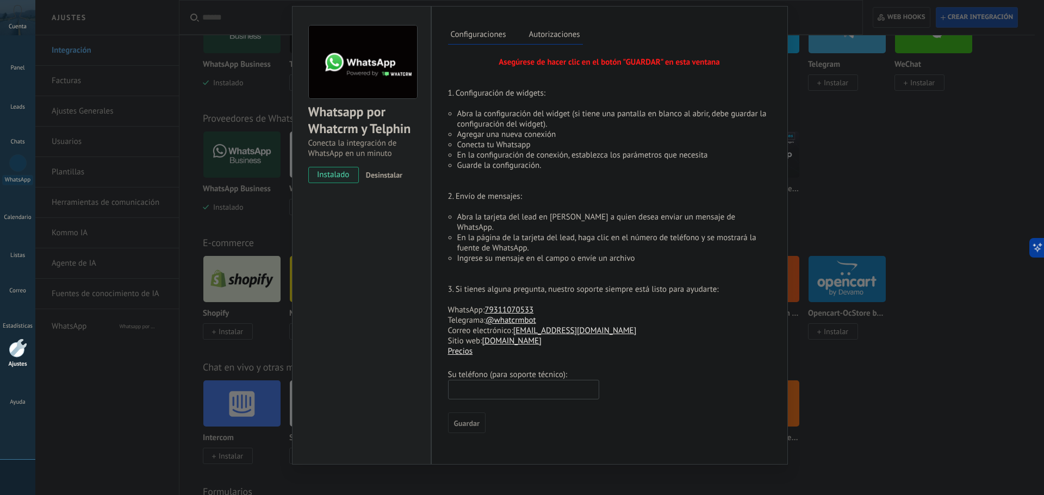
click at [507, 380] on input "text" at bounding box center [523, 390] width 151 height 20
type input "**********"
click at [475, 420] on span "Guardar" at bounding box center [467, 424] width 26 height 8
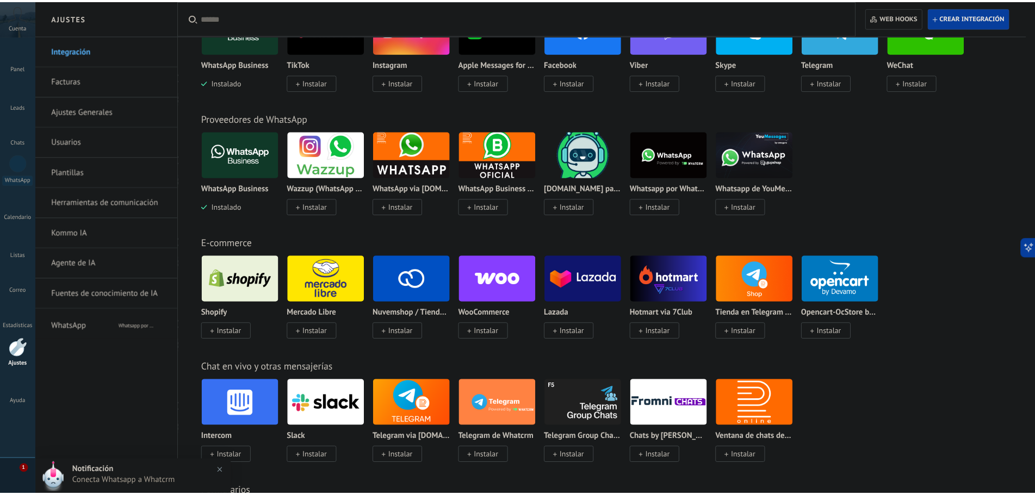
scroll to position [0, 0]
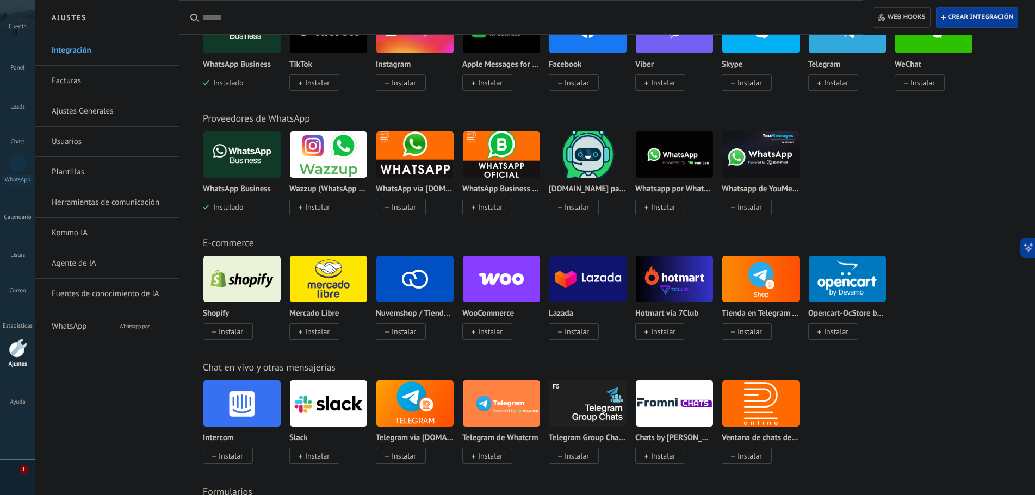
click at [661, 212] on span "Instalar" at bounding box center [663, 207] width 24 height 10
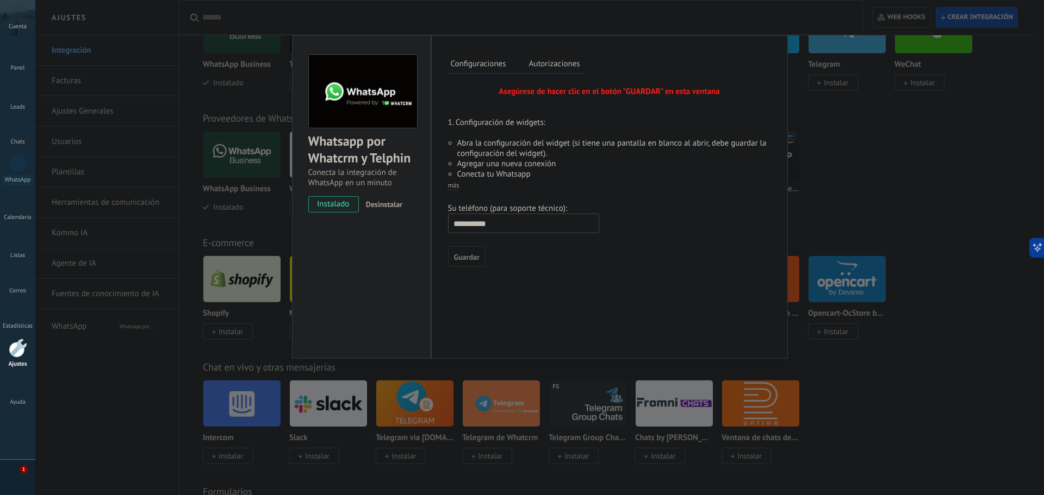
click at [333, 202] on span "instalado" at bounding box center [333, 204] width 49 height 16
click at [887, 179] on div "Whatsapp por Whatcrm y Telphin Conecta la integración de WhatsApp en un minuto …" at bounding box center [539, 247] width 1009 height 495
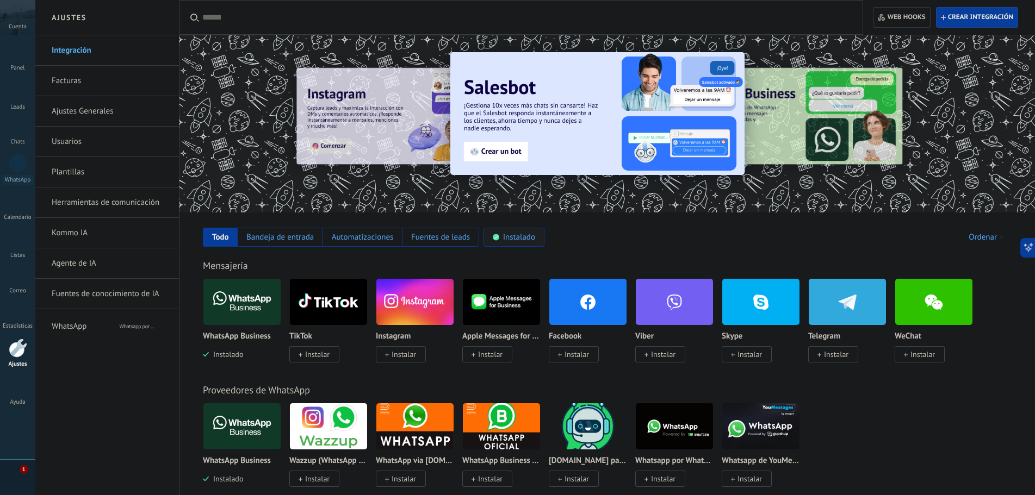
click at [524, 232] on div "Instalado" at bounding box center [514, 237] width 61 height 19
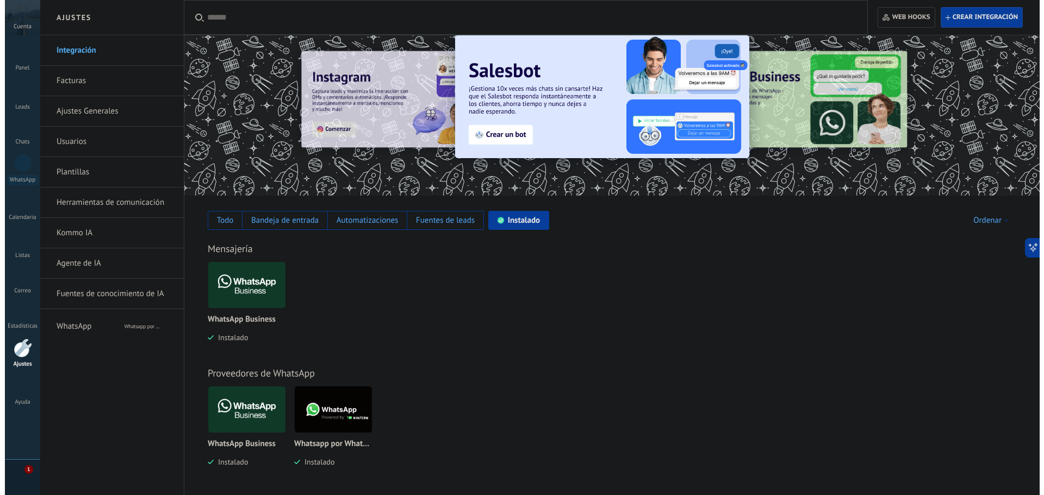
scroll to position [18, 0]
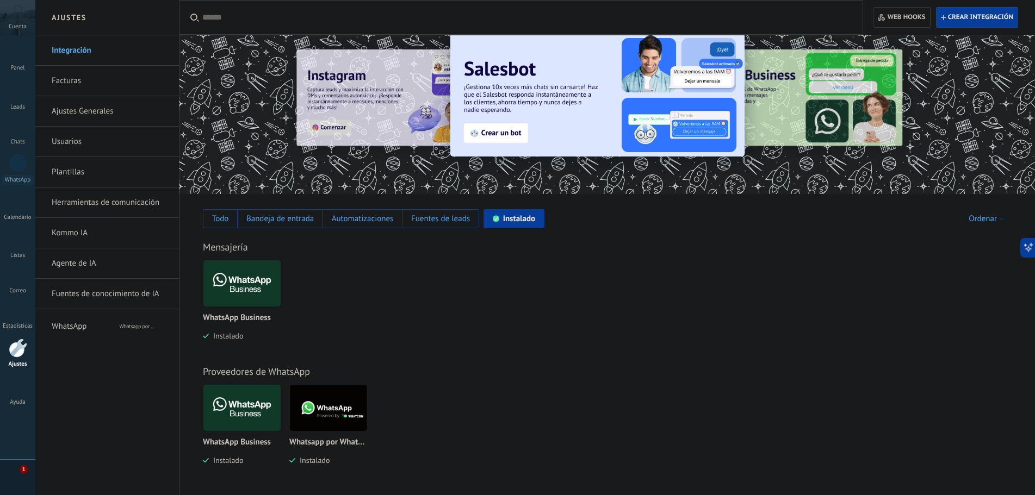
click at [337, 404] on img at bounding box center [328, 408] width 77 height 53
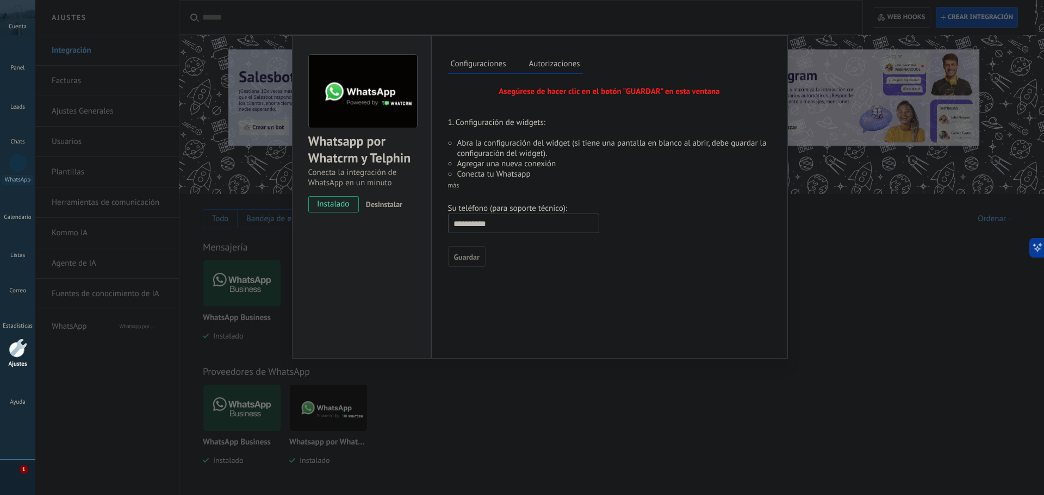
click at [454, 184] on span "más" at bounding box center [453, 186] width 11 height 8
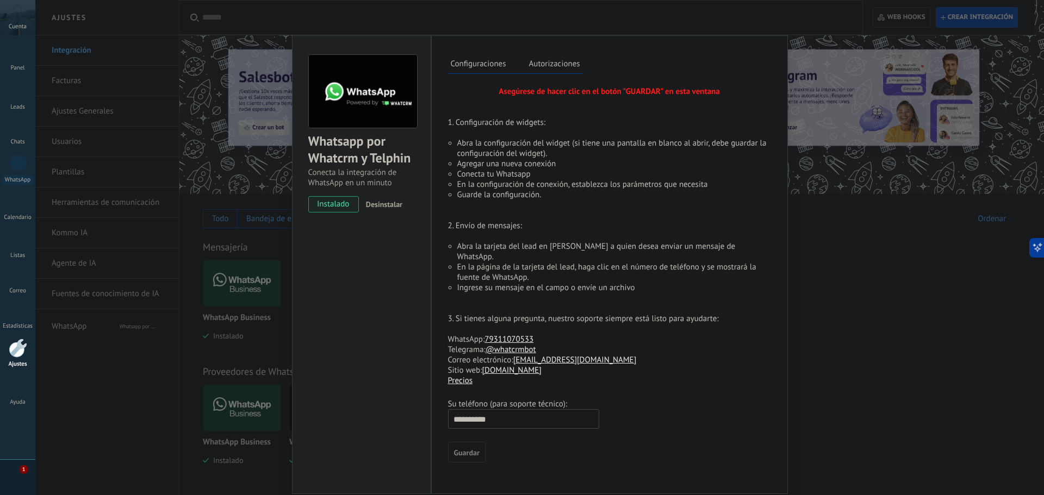
click at [569, 73] on div "Configuraciones Autorizaciones" at bounding box center [515, 64] width 135 height 19
click at [571, 67] on label "Autorizaciones" at bounding box center [554, 66] width 57 height 16
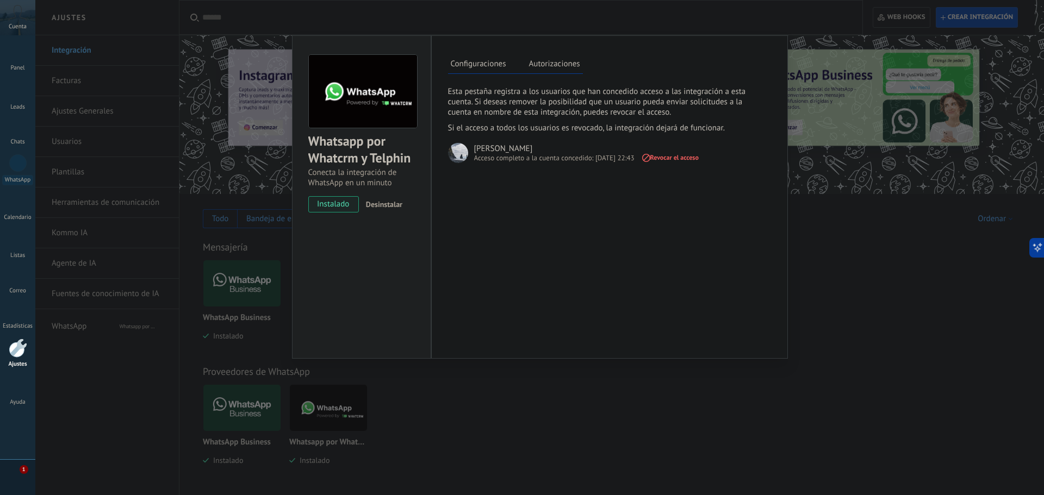
click at [480, 76] on div "Configuraciones Autorizaciones Esta pestaña registra a los usuarios que han con…" at bounding box center [609, 197] width 357 height 324
click at [485, 53] on div "Configuraciones Autorizaciones Esta pestaña registra a los usuarios que han con…" at bounding box center [609, 197] width 357 height 324
click at [484, 57] on div "Configuraciones Autorizaciones" at bounding box center [515, 64] width 135 height 19
click at [484, 61] on label "Configuraciones" at bounding box center [478, 66] width 61 height 16
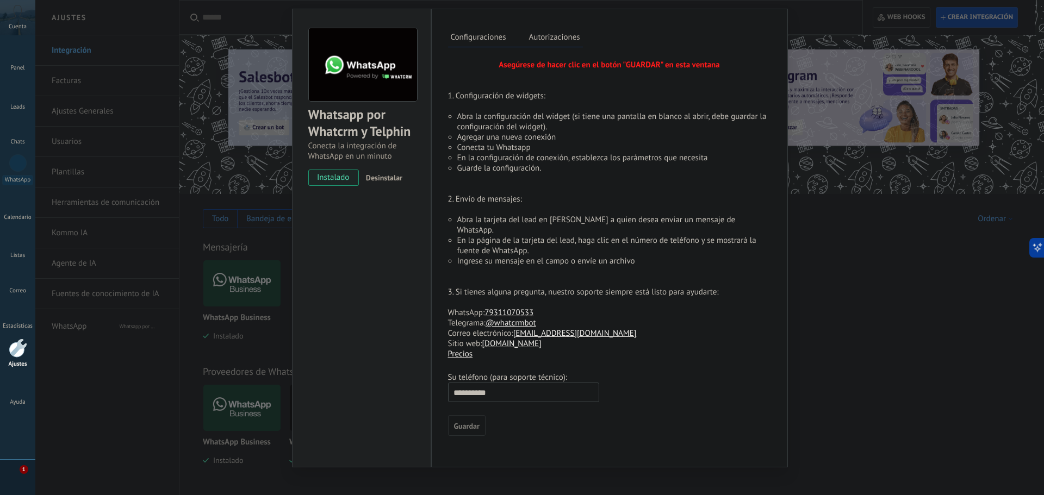
scroll to position [29, 0]
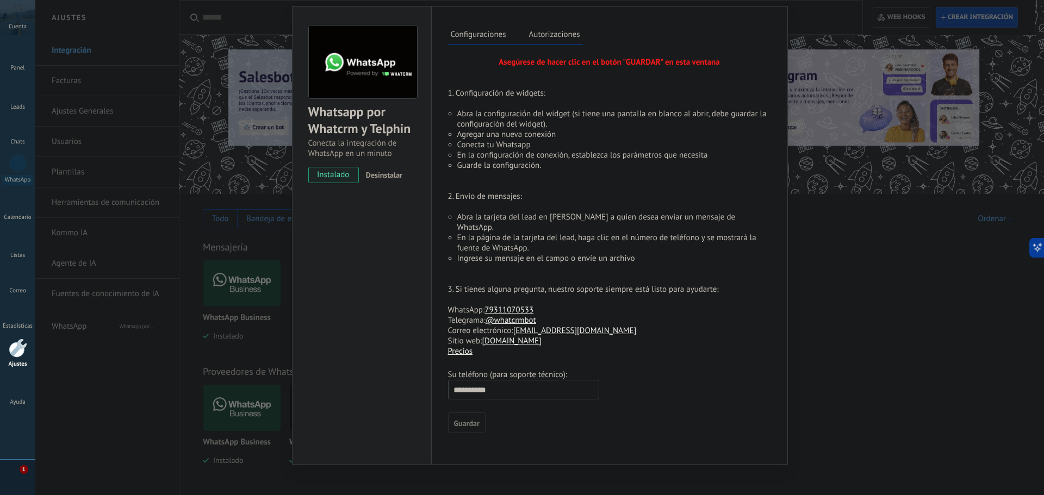
click at [468, 420] on span "Guardar" at bounding box center [467, 424] width 26 height 8
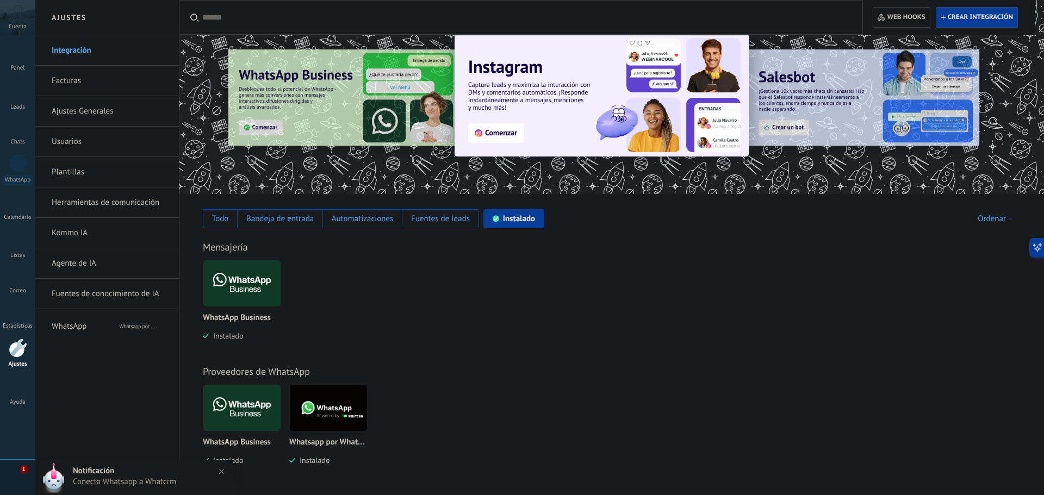
scroll to position [0, 0]
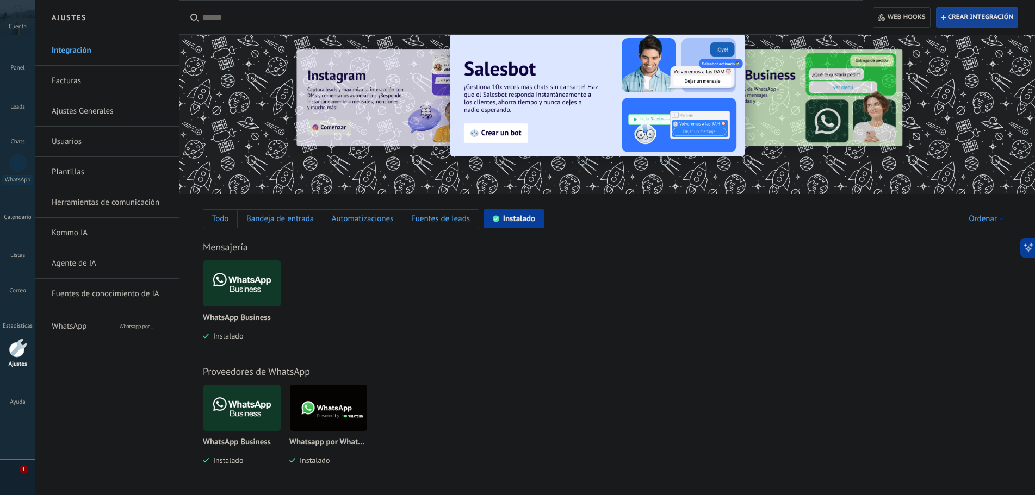
click at [994, 13] on span "Crear integración" at bounding box center [980, 17] width 65 height 9
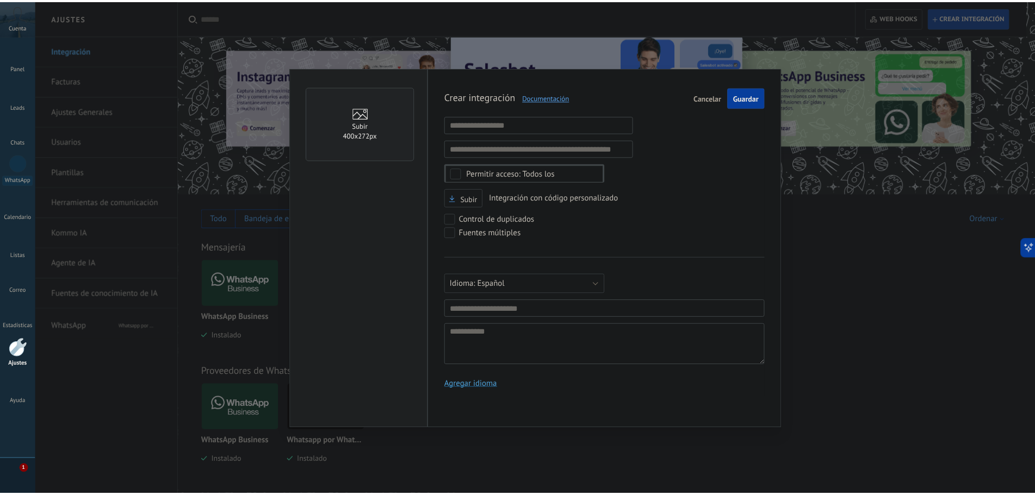
scroll to position [10, 0]
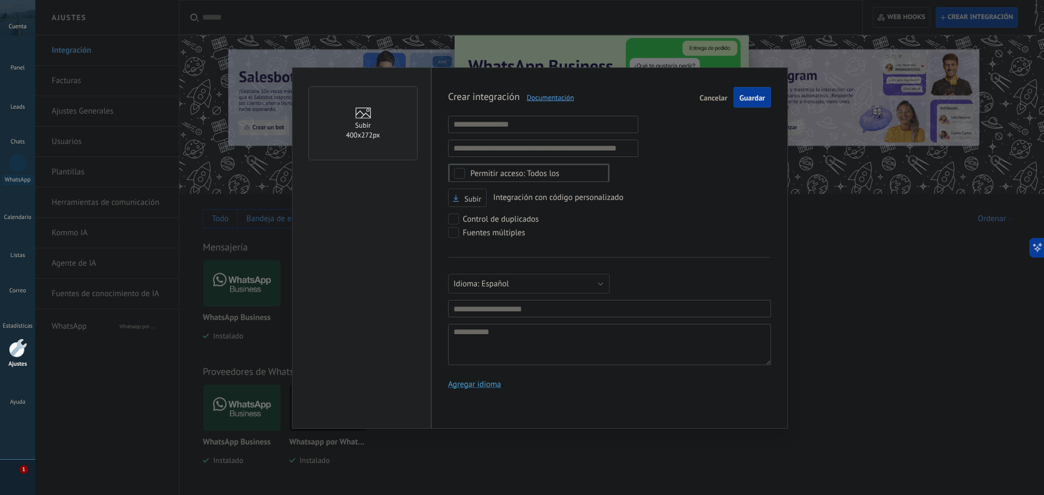
click at [721, 102] on span "Cancelar" at bounding box center [714, 98] width 28 height 8
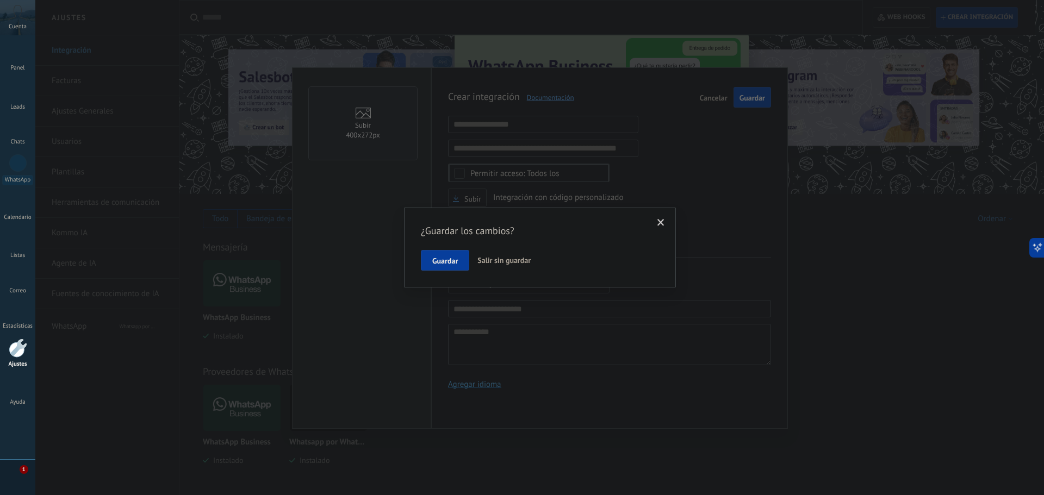
click at [506, 264] on span "Salir sin guardar" at bounding box center [504, 261] width 53 height 10
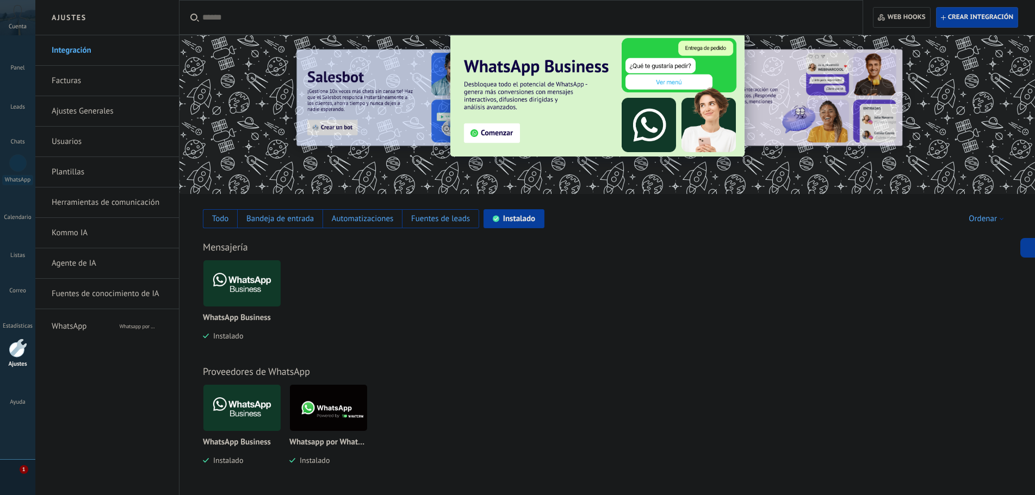
click at [602, 317] on div "WhatsApp Business Instalado" at bounding box center [613, 308] width 820 height 97
click at [20, 166] on div at bounding box center [17, 162] width 17 height 17
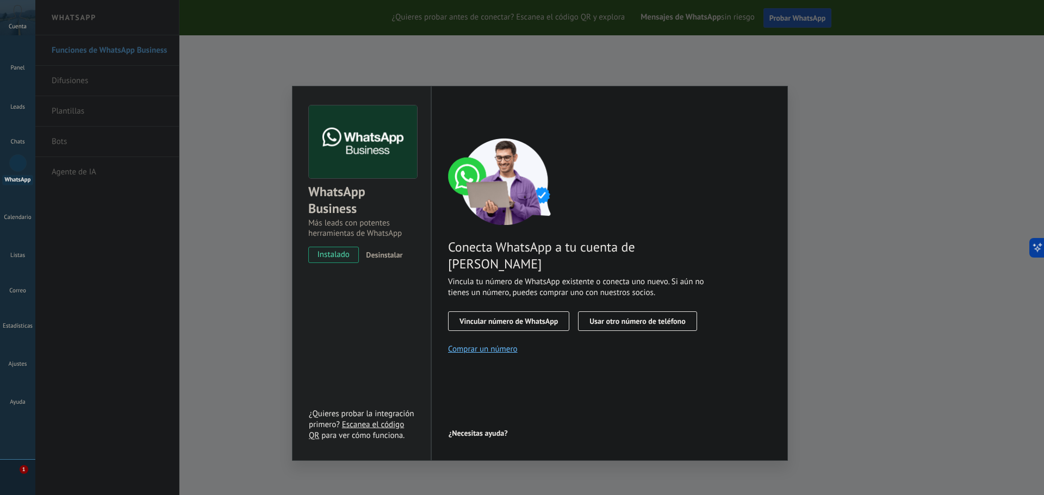
click at [518, 318] on span "Vincular número de WhatsApp" at bounding box center [509, 322] width 98 height 8
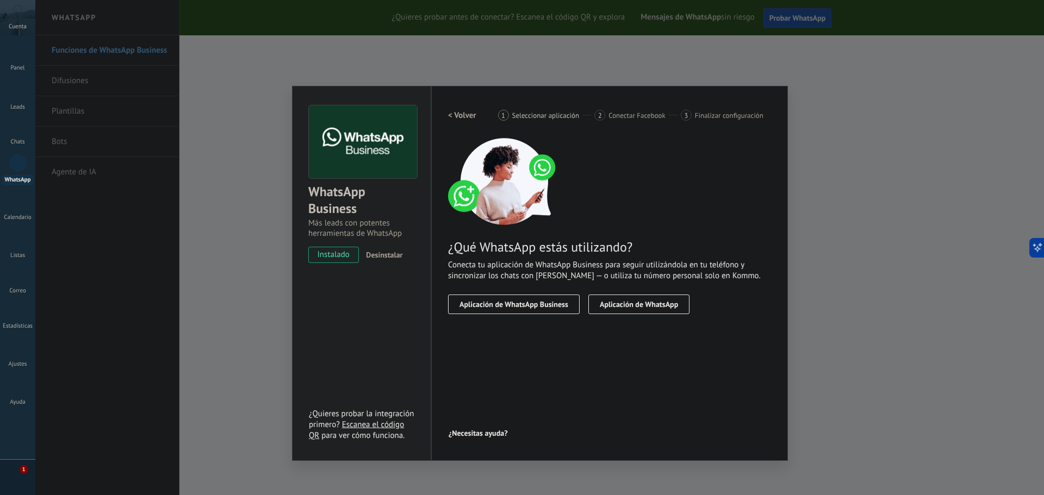
click at [460, 114] on h2 "< Volver" at bounding box center [462, 115] width 28 height 10
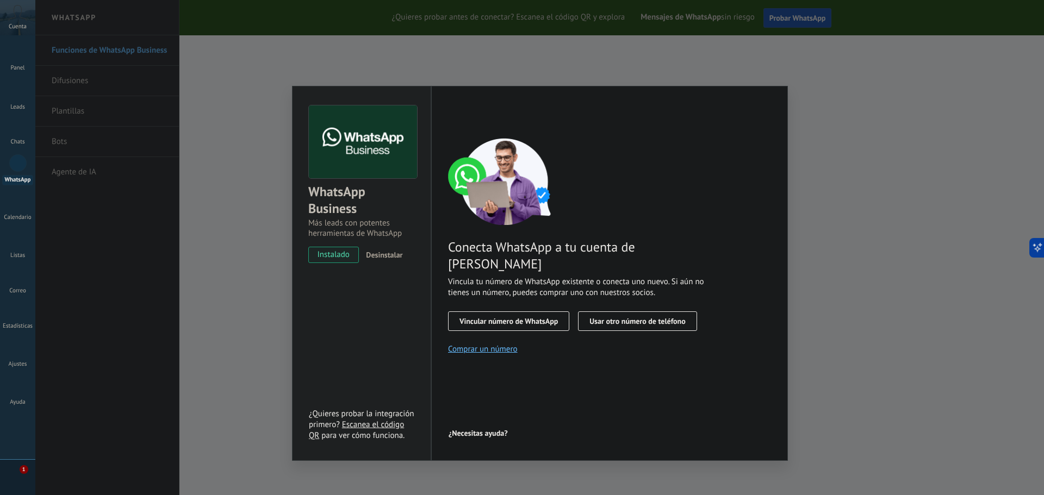
click at [673, 318] on span "Usar otro número de teléfono" at bounding box center [638, 322] width 96 height 8
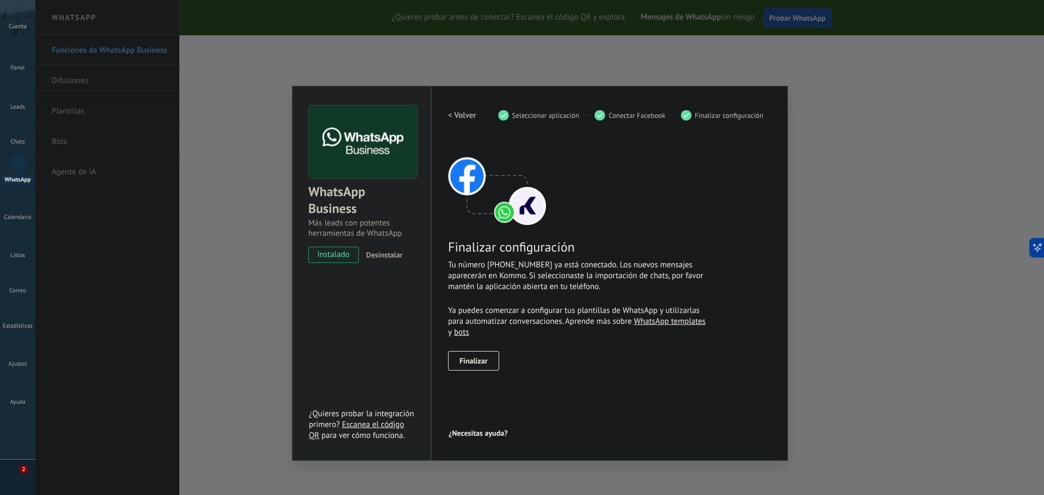
click at [480, 364] on span "Finalizar" at bounding box center [474, 361] width 28 height 8
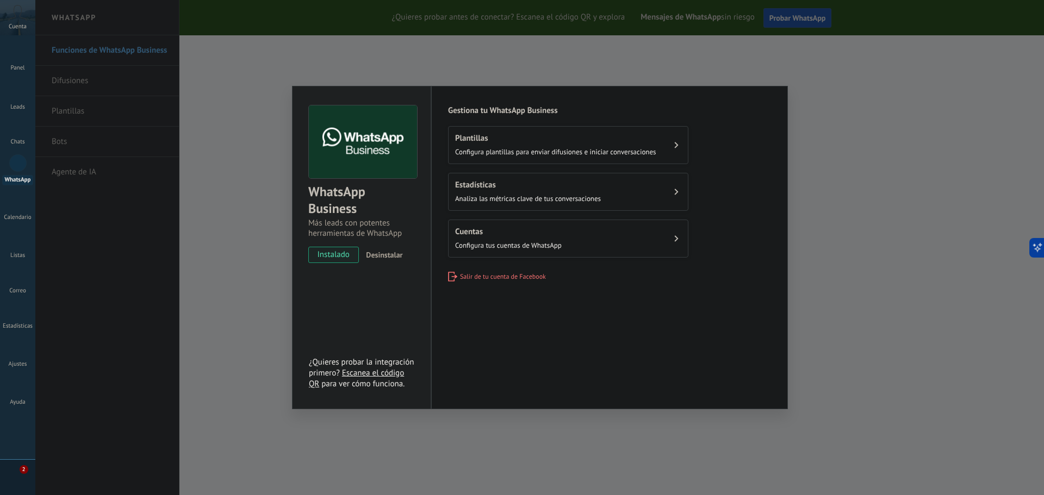
click at [918, 241] on div "WhatsApp Business Más leads con potentes herramientas de WhatsApp instalado Des…" at bounding box center [539, 247] width 1009 height 495
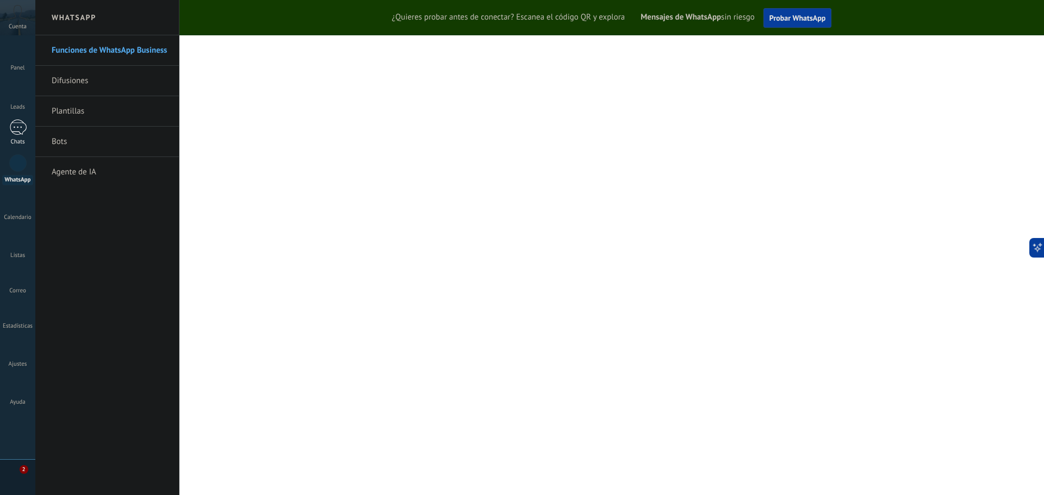
click at [21, 140] on div "Chats" at bounding box center [18, 142] width 32 height 7
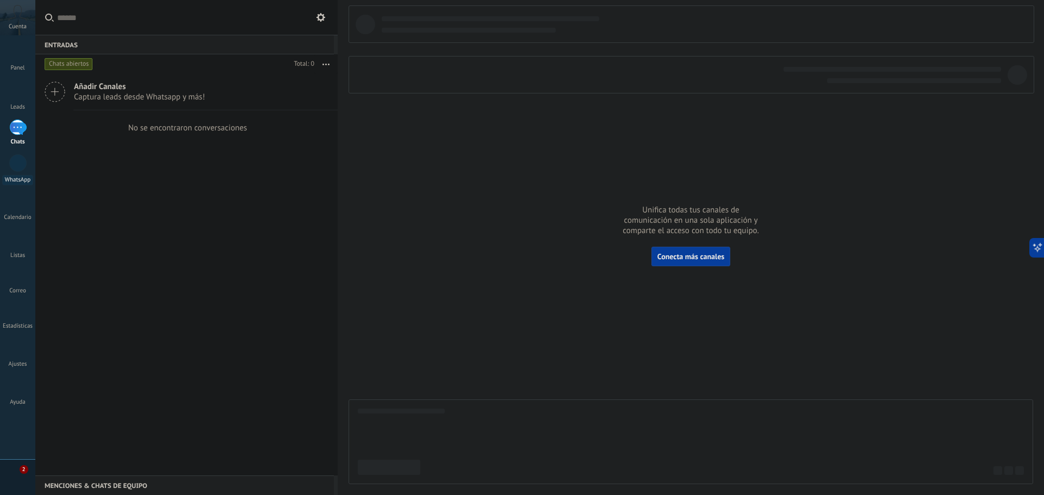
click at [22, 182] on div "WhatsApp" at bounding box center [17, 180] width 31 height 10
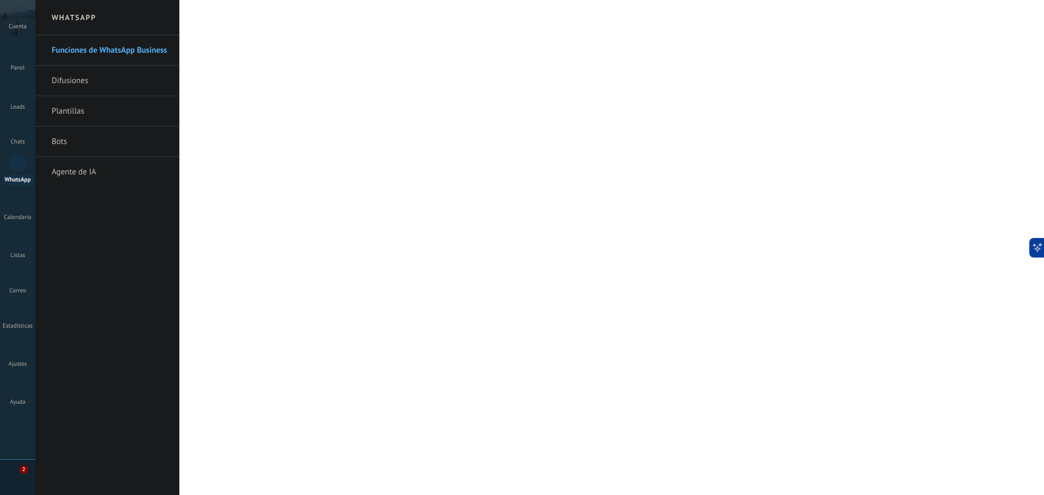
click at [61, 141] on link "Bots" at bounding box center [110, 142] width 116 height 30
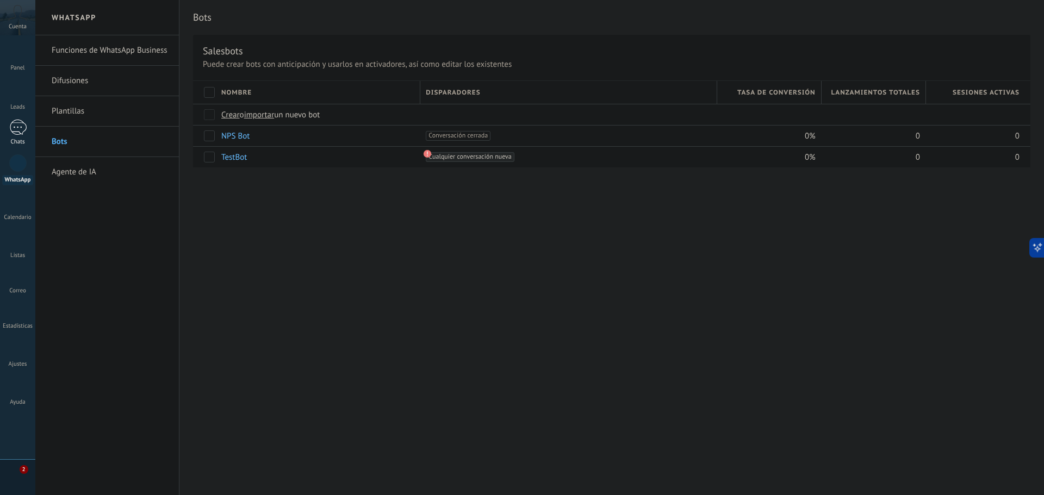
click at [16, 125] on div at bounding box center [17, 128] width 17 height 16
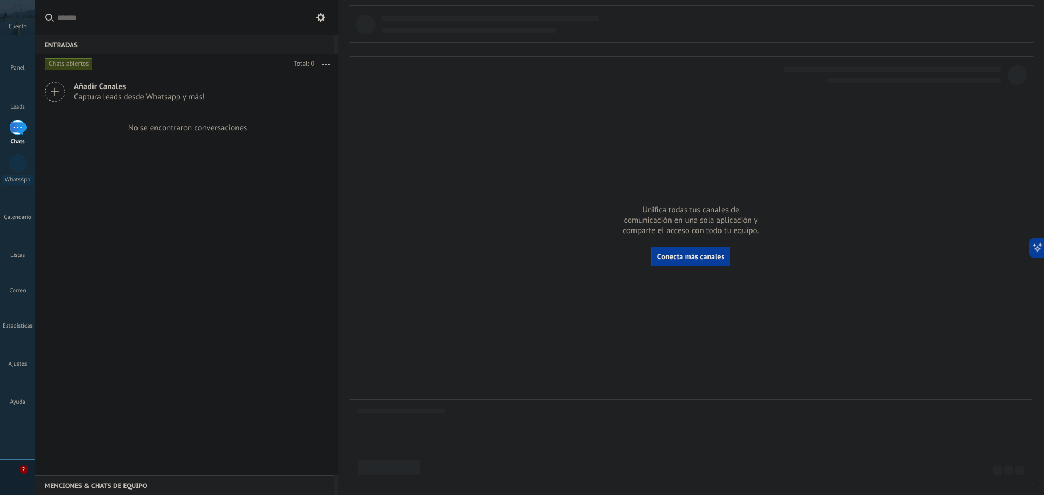
click at [209, 150] on div "Añadir Canales Captura leads desde Whatsapp y más! No se encontraron conversaci…" at bounding box center [186, 275] width 302 height 402
click at [70, 60] on div "Chats abiertos" at bounding box center [69, 64] width 48 height 13
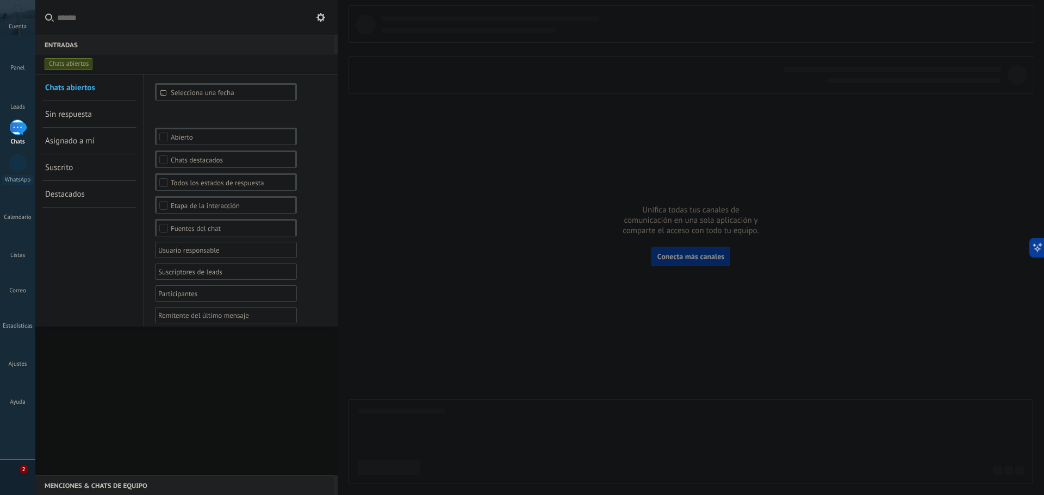
click at [70, 60] on div "Chats abiertos" at bounding box center [69, 64] width 48 height 13
click at [156, 389] on div at bounding box center [186, 275] width 302 height 402
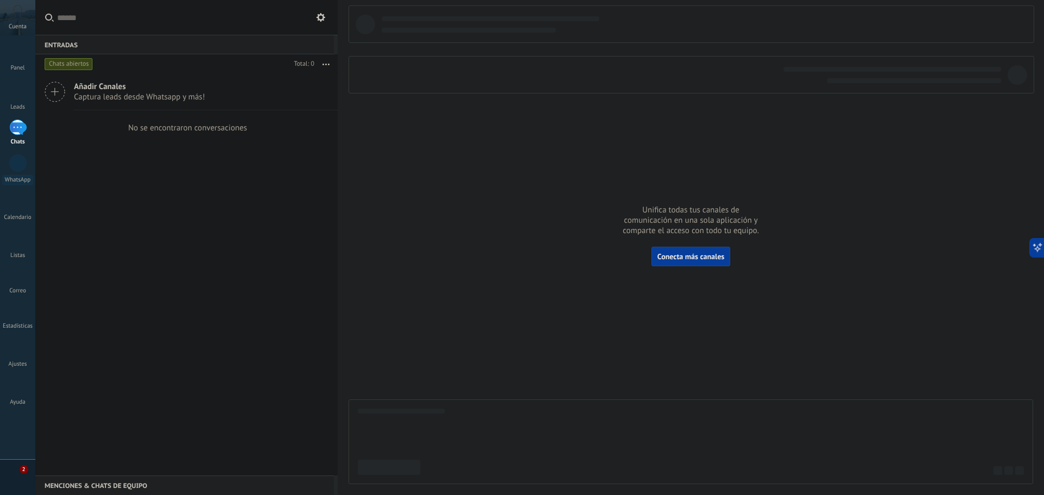
click at [382, 214] on div at bounding box center [691, 244] width 685 height 479
click at [141, 210] on div "Añadir Canales Captura leads desde Whatsapp y más! No se encontraron conversaci…" at bounding box center [186, 275] width 302 height 402
click at [134, 360] on div "Añadir Canales Captura leads desde Whatsapp y más! No se encontraron conversaci…" at bounding box center [186, 275] width 302 height 402
drag, startPoint x: 23, startPoint y: 278, endPoint x: 13, endPoint y: 282, distance: 11.5
click at [13, 282] on div at bounding box center [17, 276] width 17 height 17
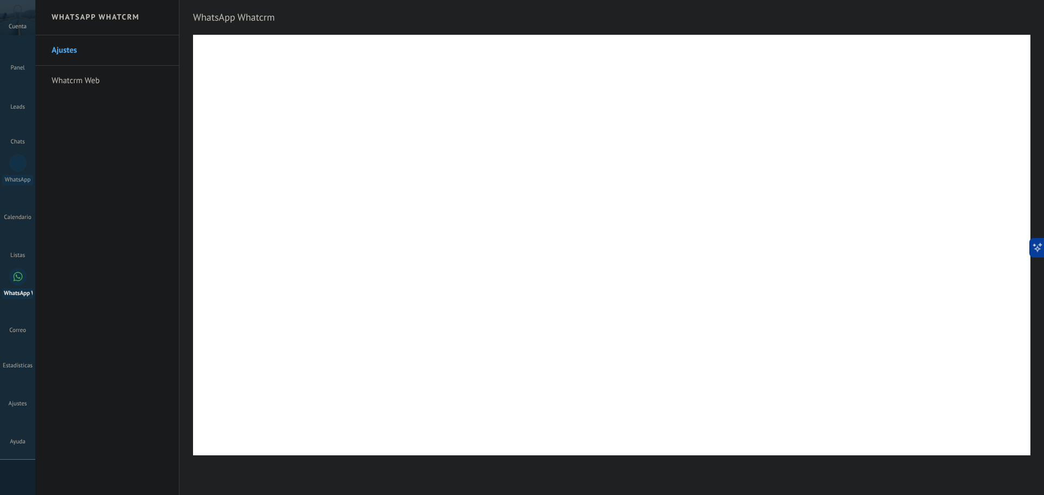
click at [100, 80] on link "Whatcrm Web" at bounding box center [110, 81] width 116 height 30
click at [70, 49] on link "Ajustes" at bounding box center [110, 50] width 116 height 30
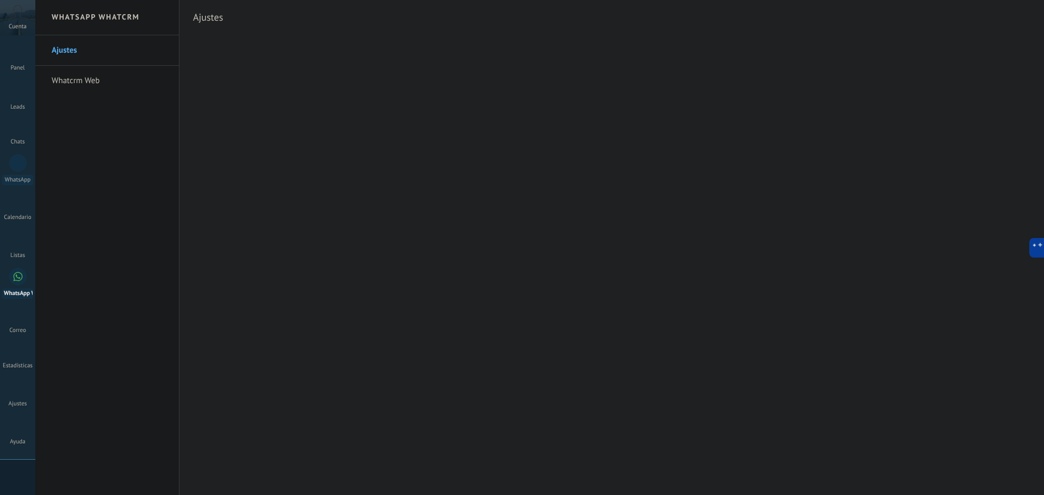
click at [70, 49] on link "Ajustes" at bounding box center [110, 50] width 116 height 30
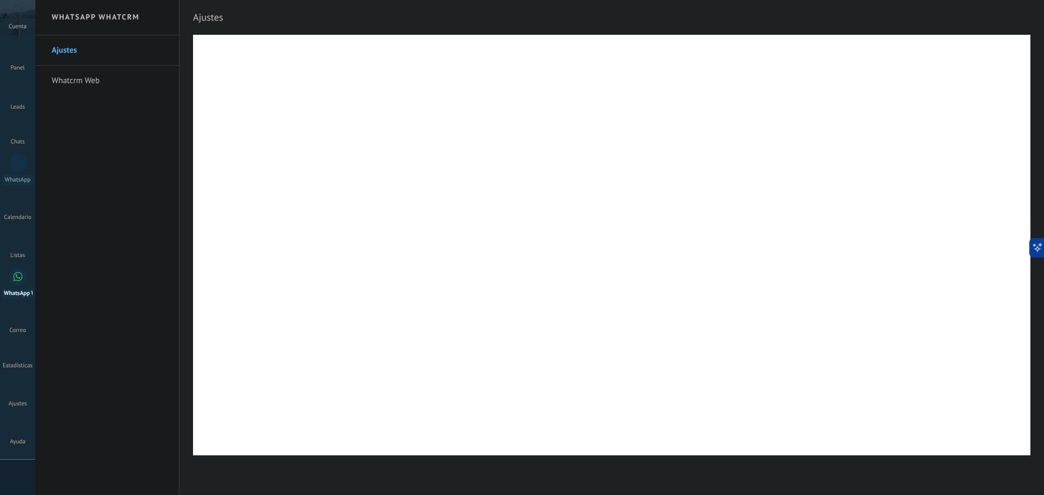
click at [70, 49] on link "Ajustes" at bounding box center [110, 50] width 116 height 30
click at [66, 51] on link "Ajustes" at bounding box center [110, 50] width 116 height 30
click at [82, 84] on link "Whatcrm Web" at bounding box center [110, 81] width 116 height 30
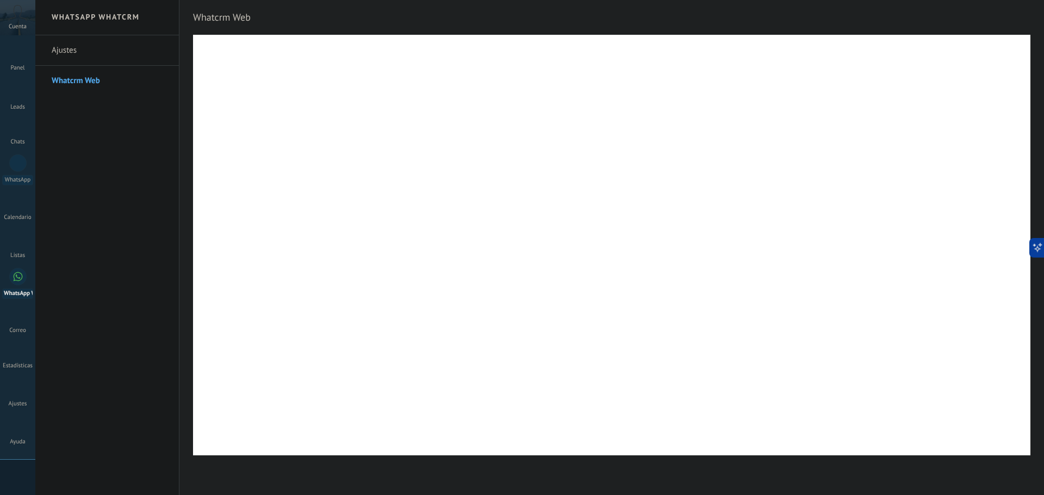
click at [89, 55] on link "Ajustes" at bounding box center [110, 50] width 116 height 30
